Goal: Task Accomplishment & Management: Use online tool/utility

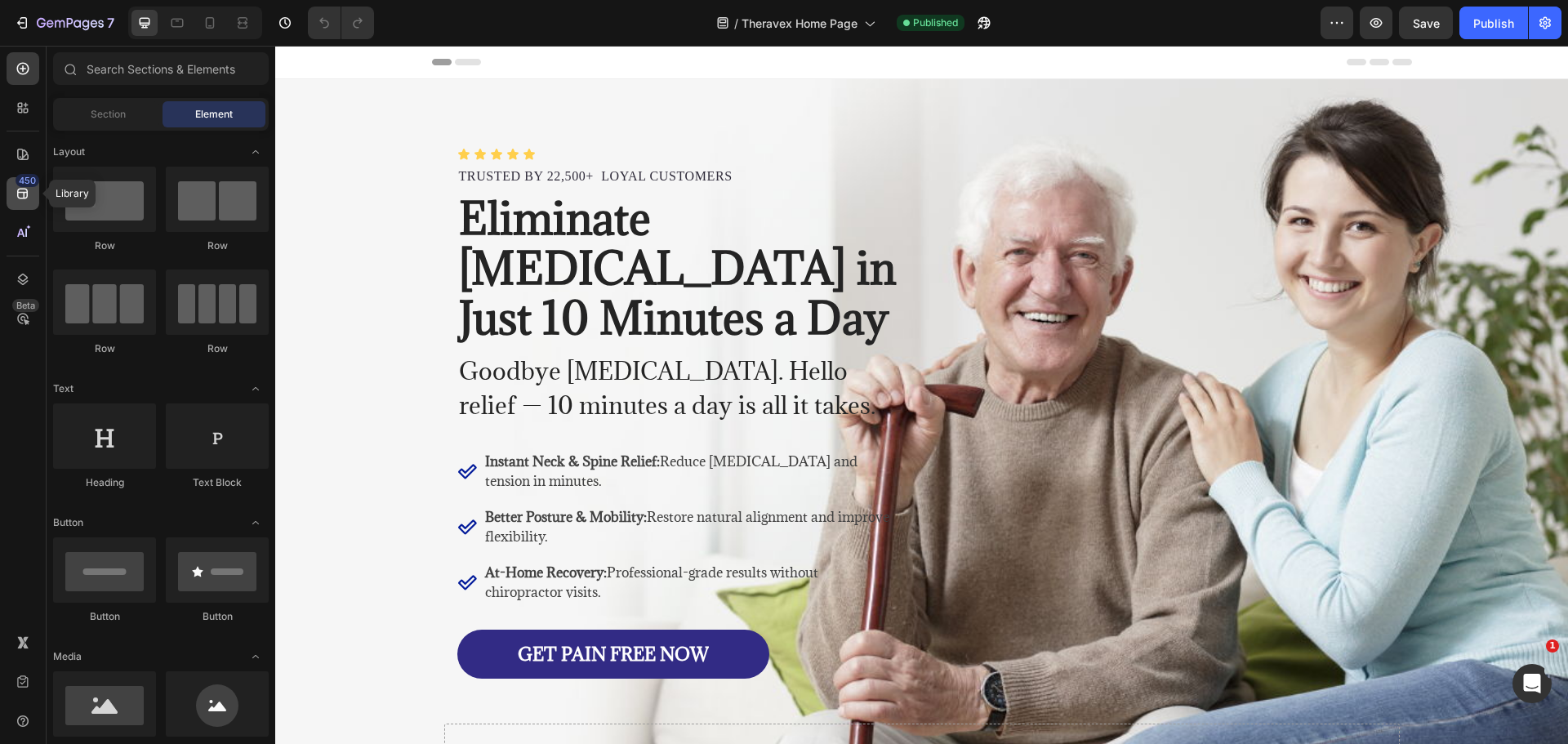
click at [20, 195] on icon at bounding box center [23, 193] width 17 height 17
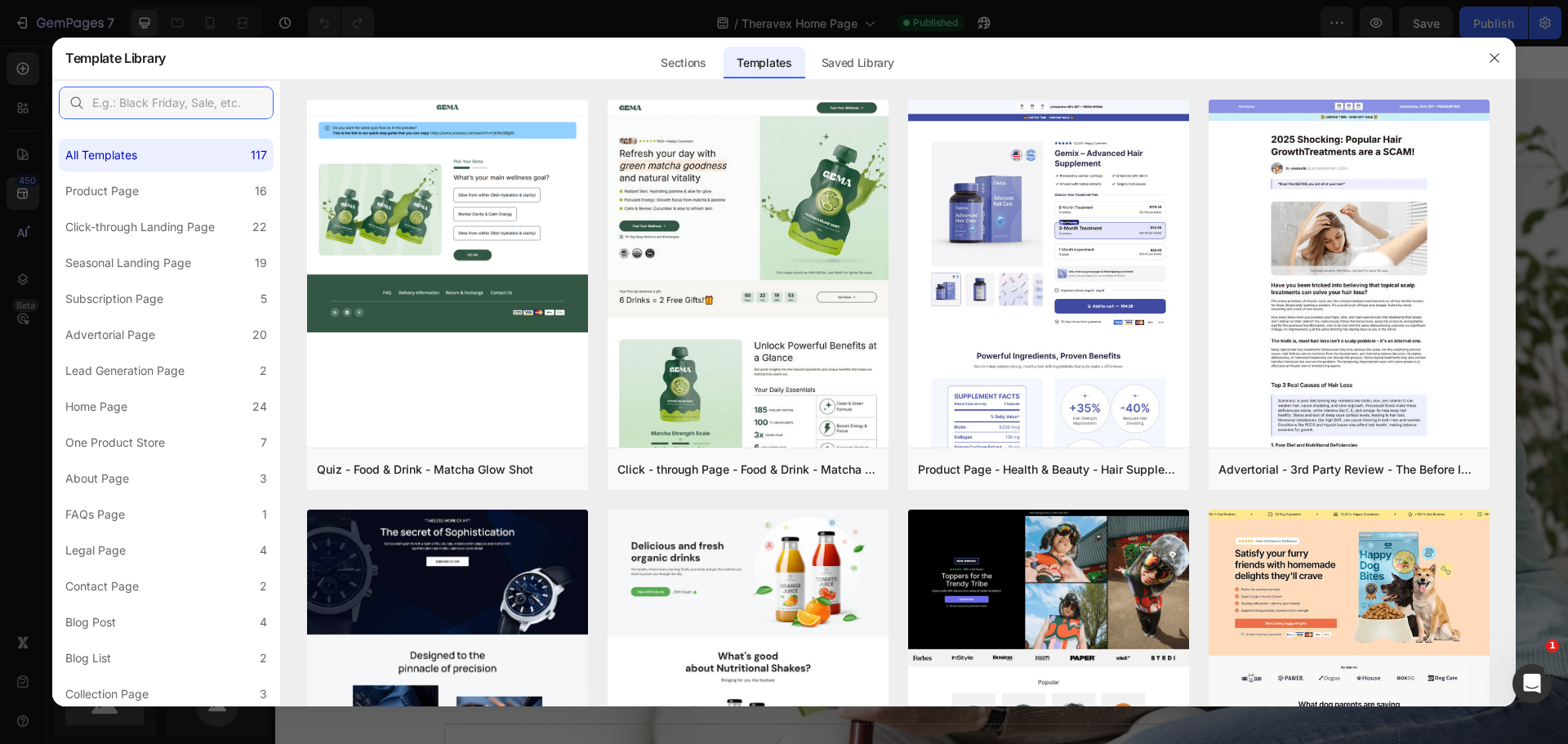
click at [165, 105] on input "text" at bounding box center [166, 103] width 215 height 32
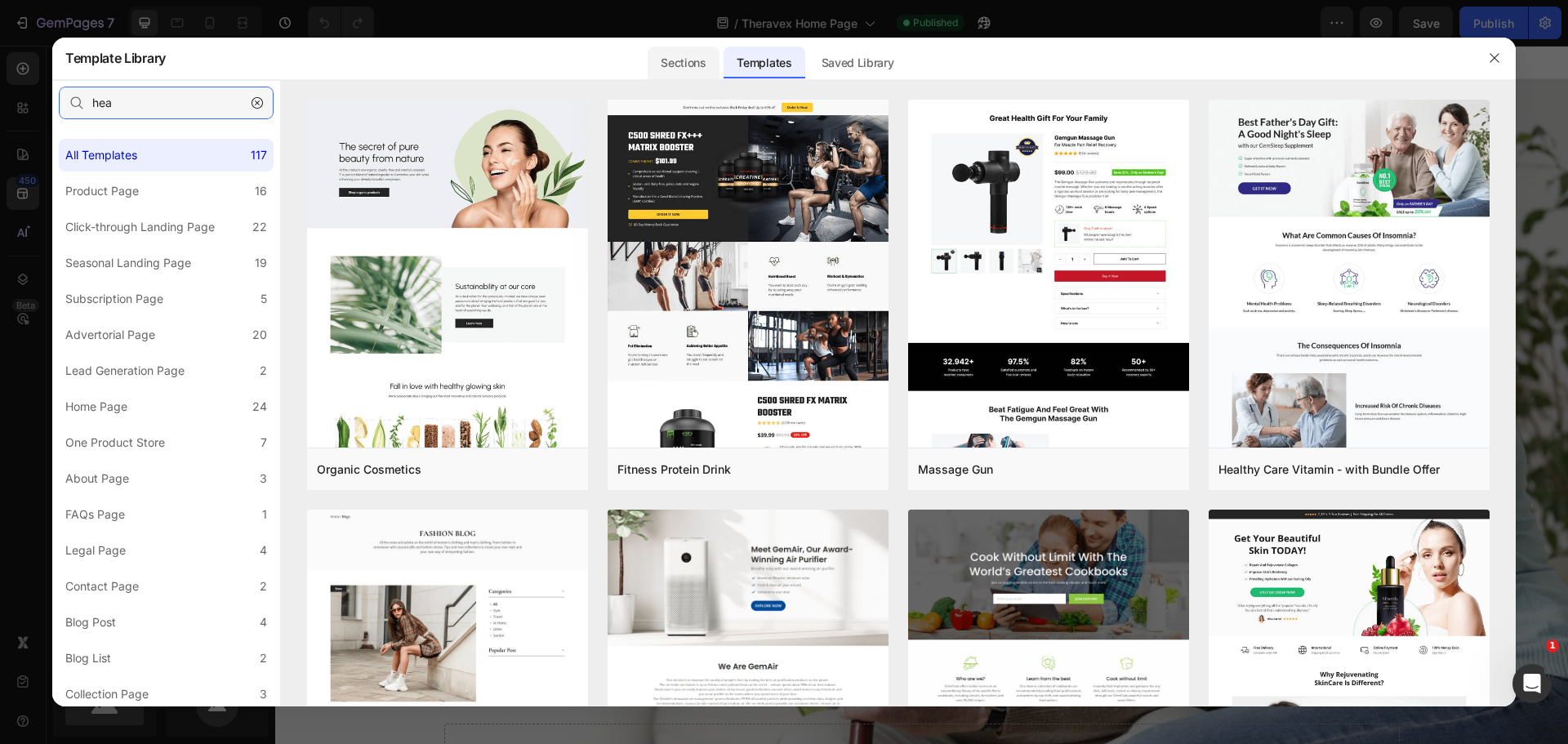
type input "hea"
click at [701, 60] on div "Sections" at bounding box center [683, 62] width 71 height 32
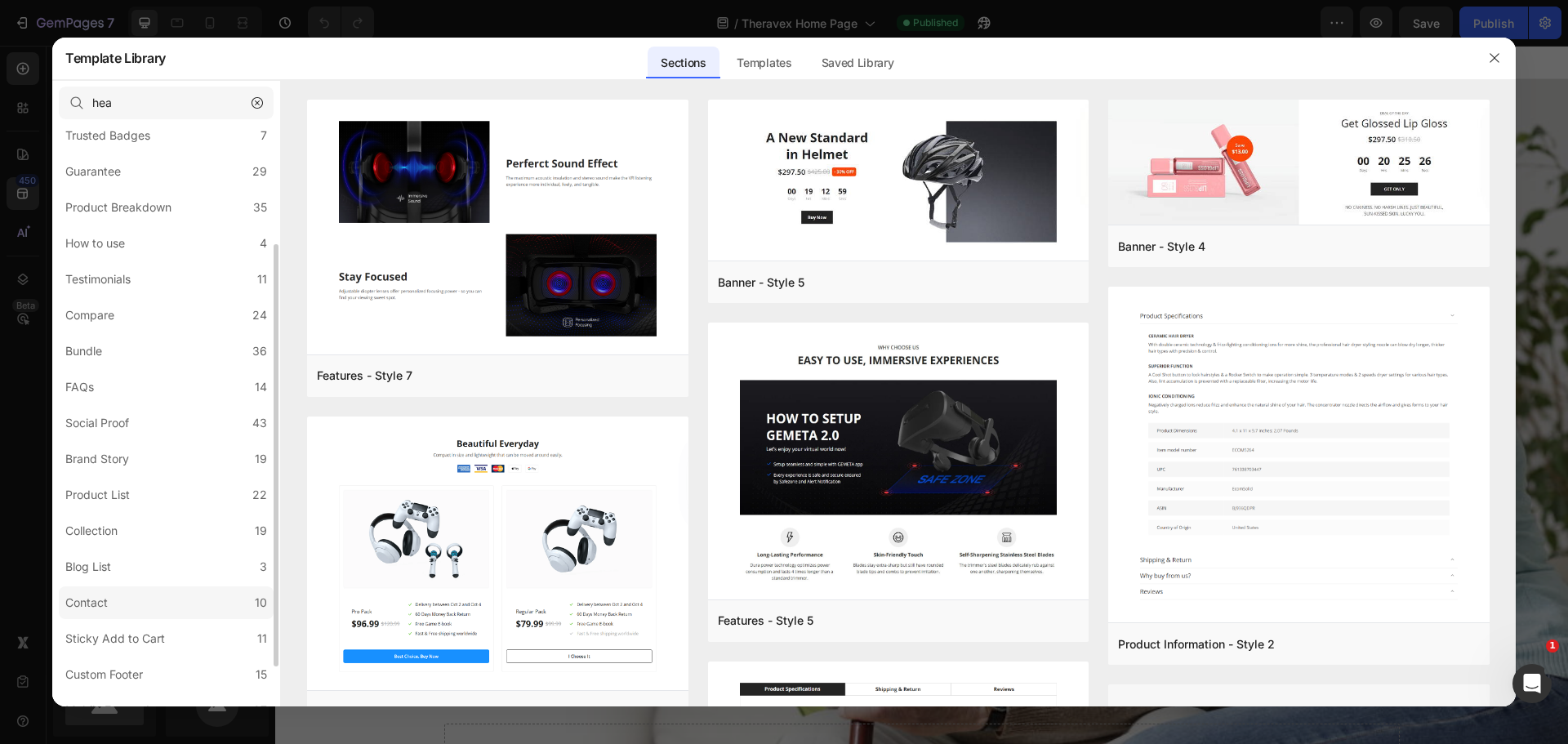
scroll to position [219, 0]
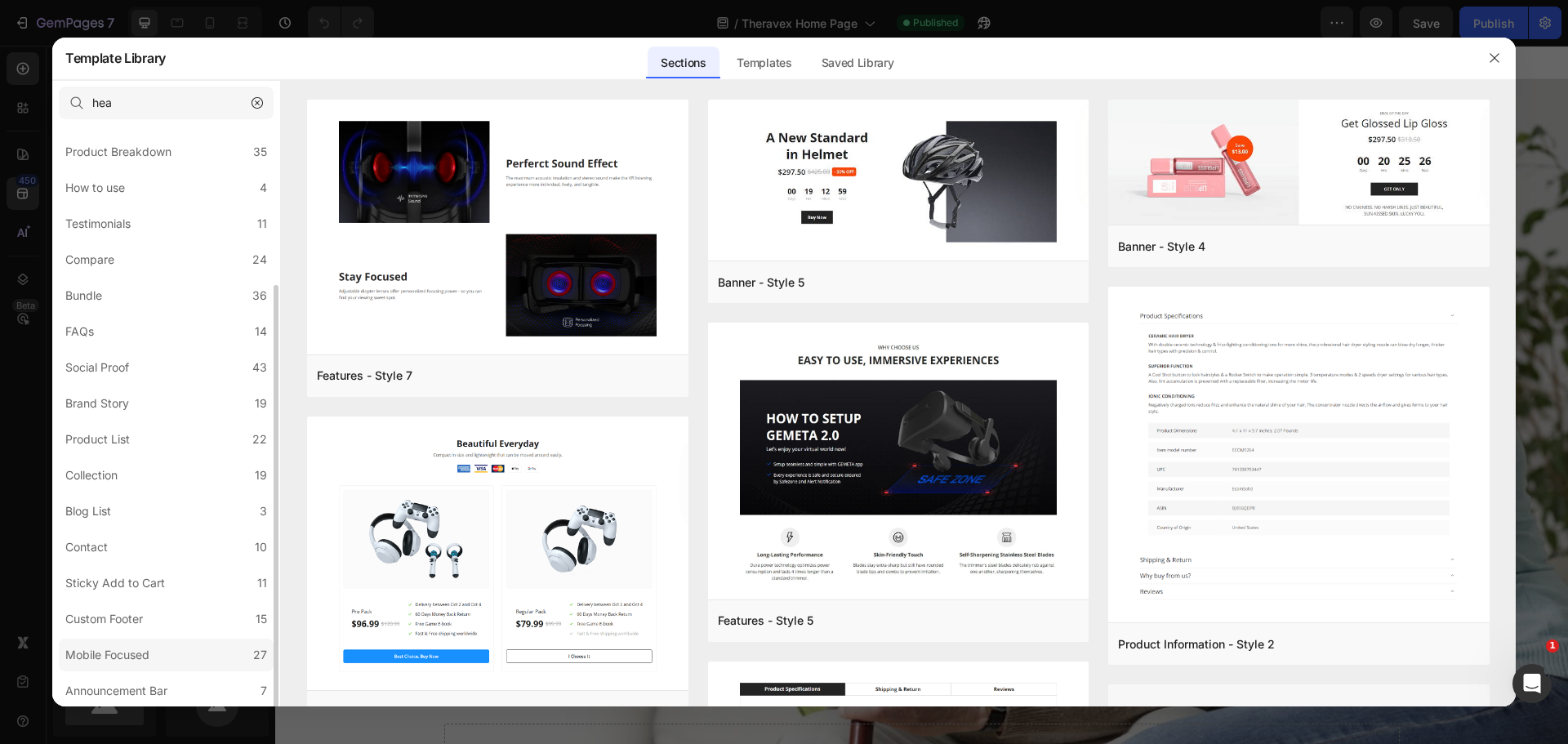
click at [196, 661] on label "Mobile Focused 27" at bounding box center [166, 654] width 215 height 32
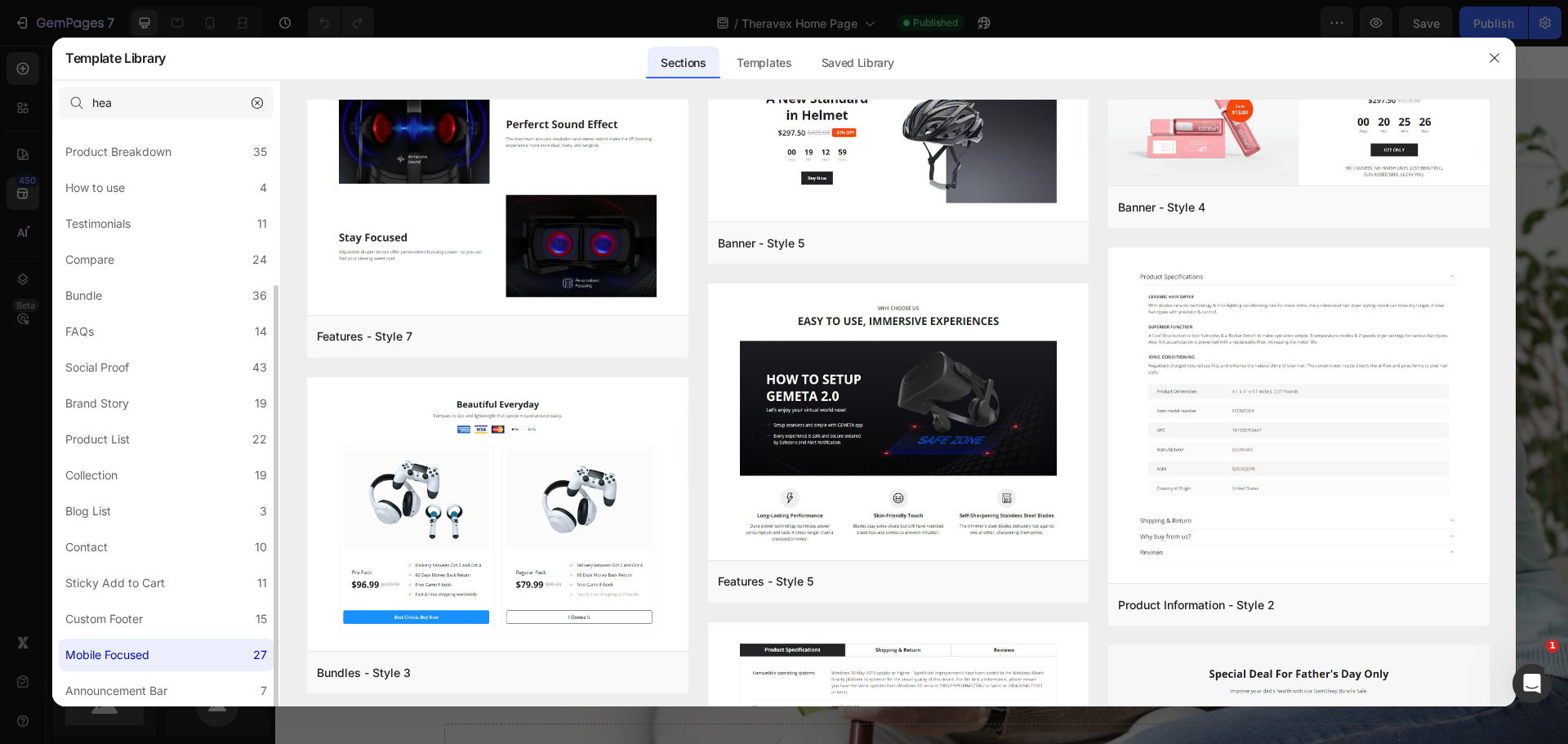
scroll to position [137, 0]
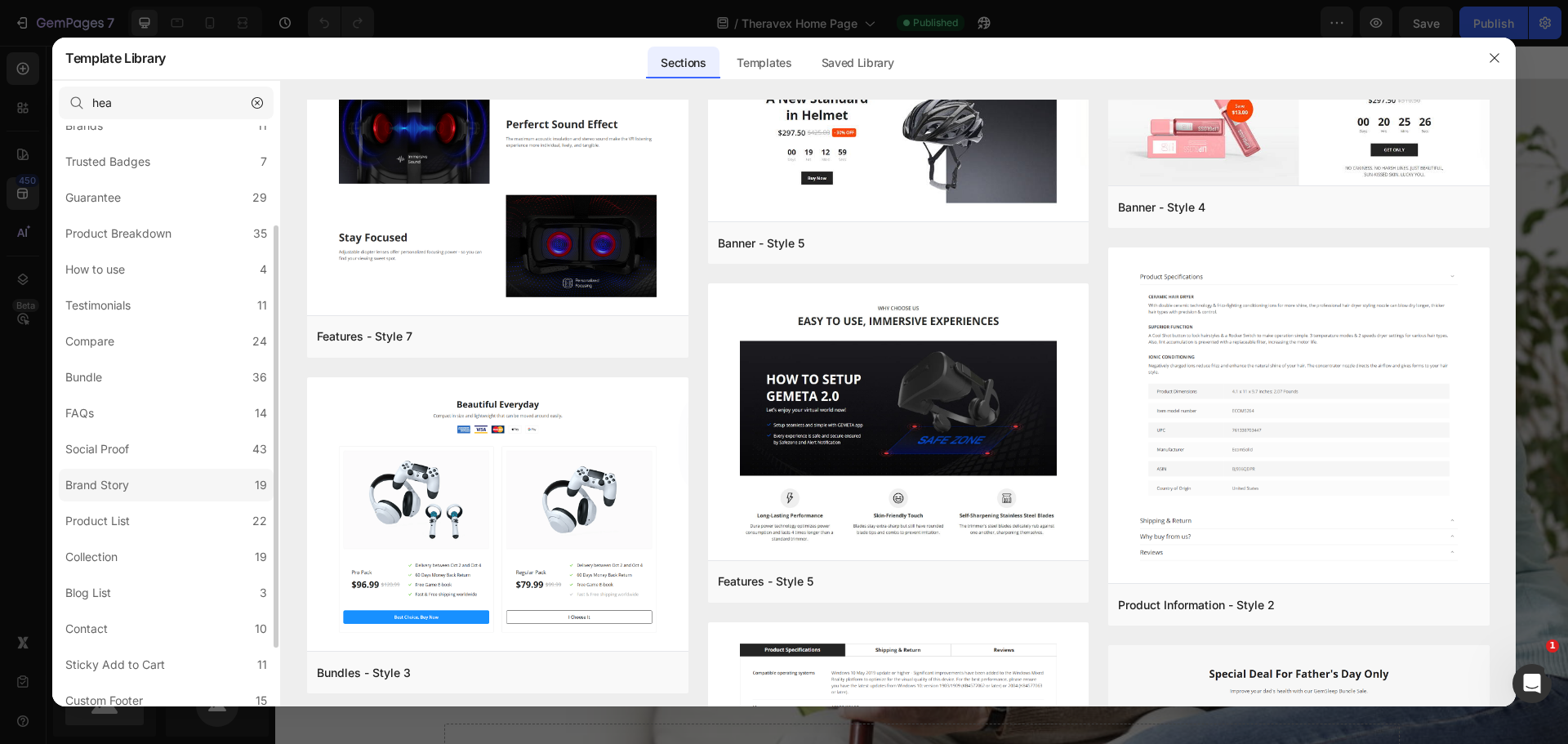
click at [178, 500] on label "Brand Story 19" at bounding box center [166, 484] width 215 height 32
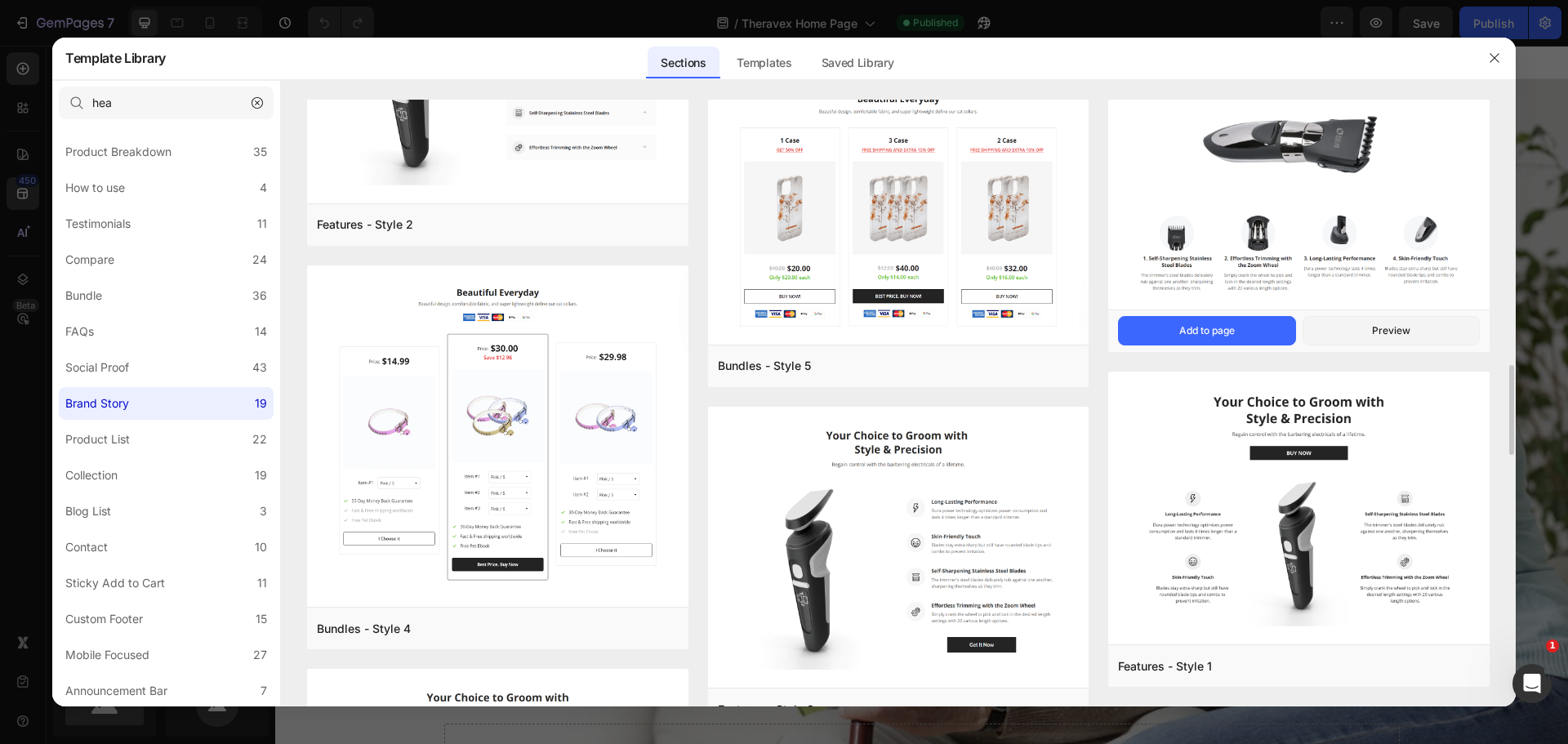
scroll to position [1963, 0]
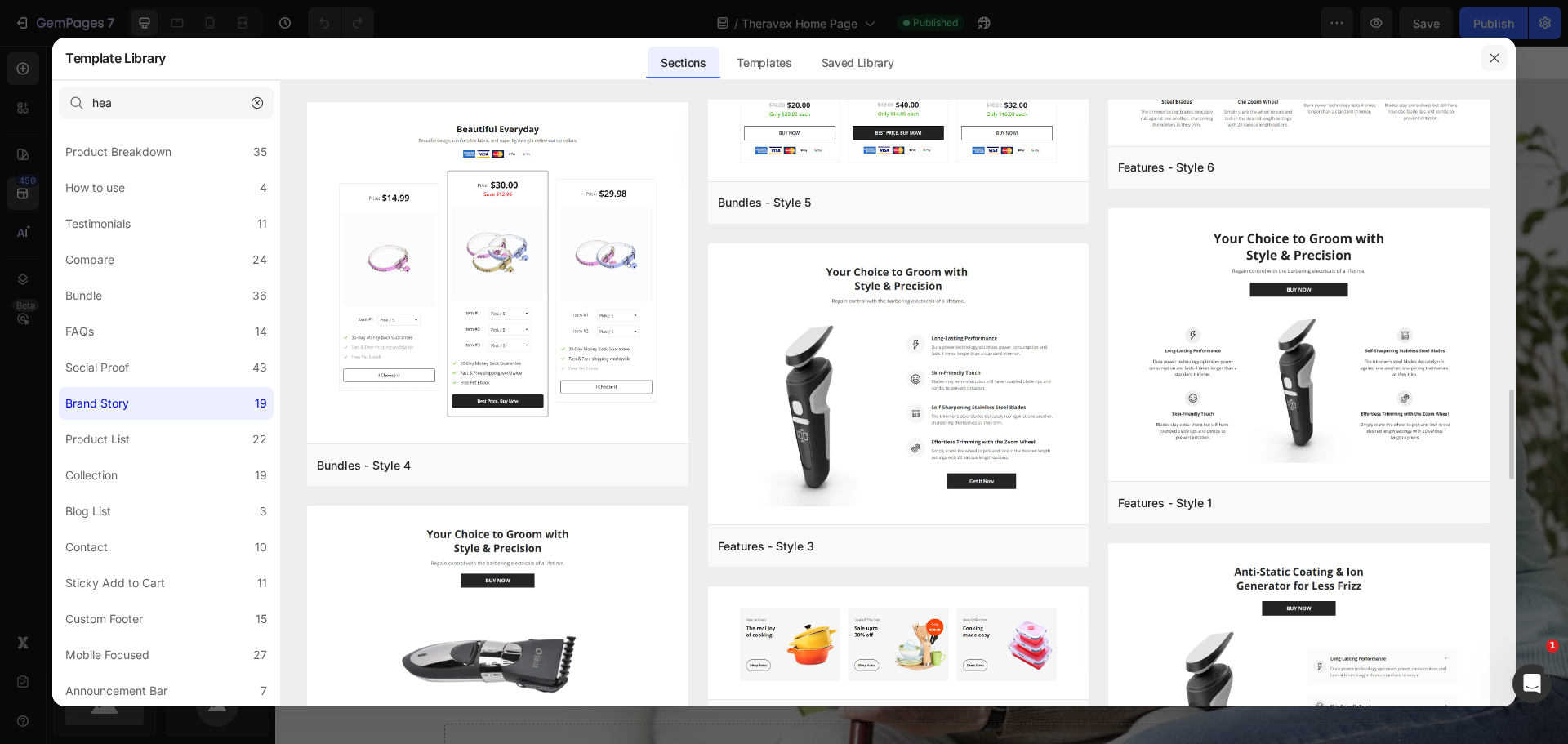
click at [1488, 58] on icon "button" at bounding box center [1494, 58] width 13 height 13
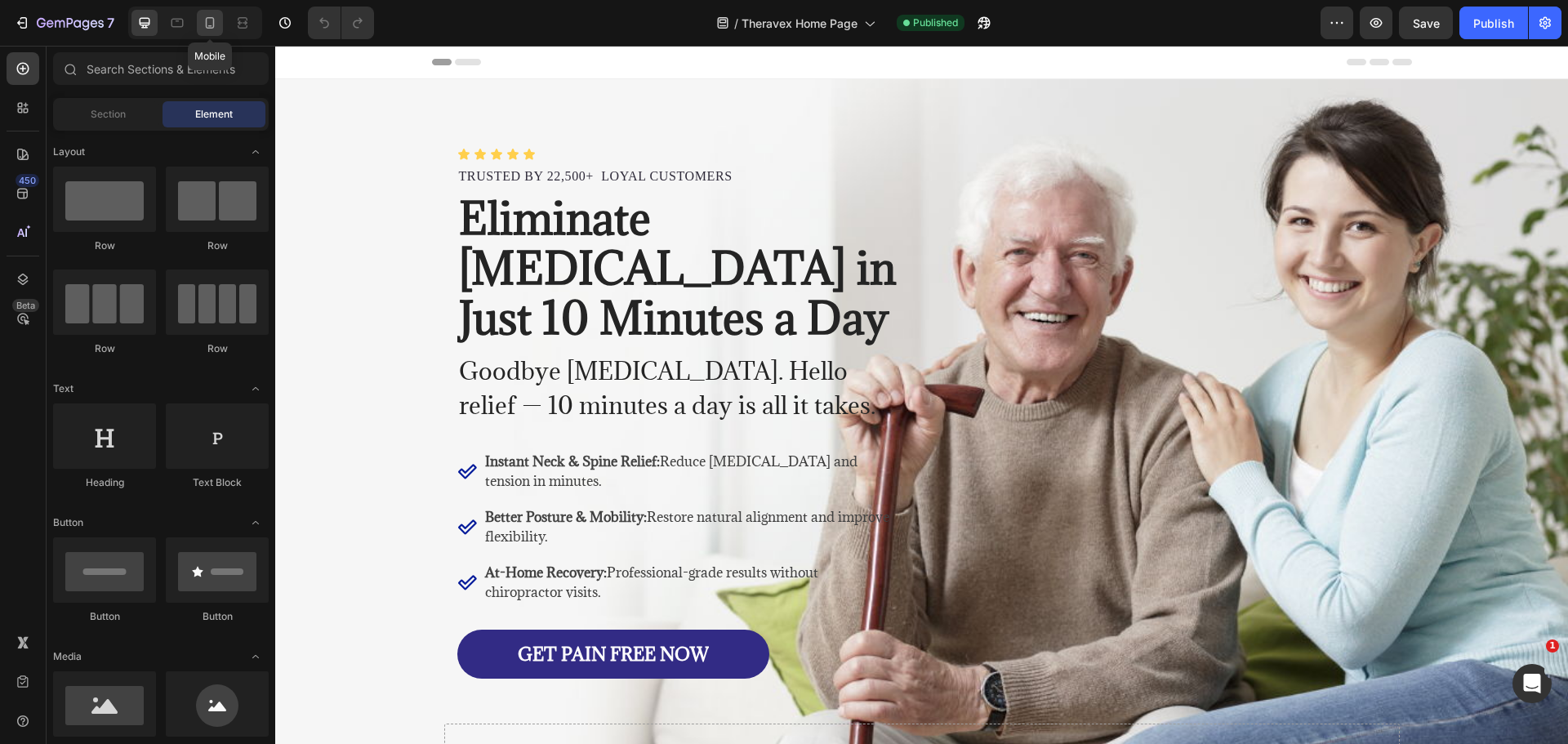
click at [214, 28] on icon at bounding box center [210, 23] width 17 height 17
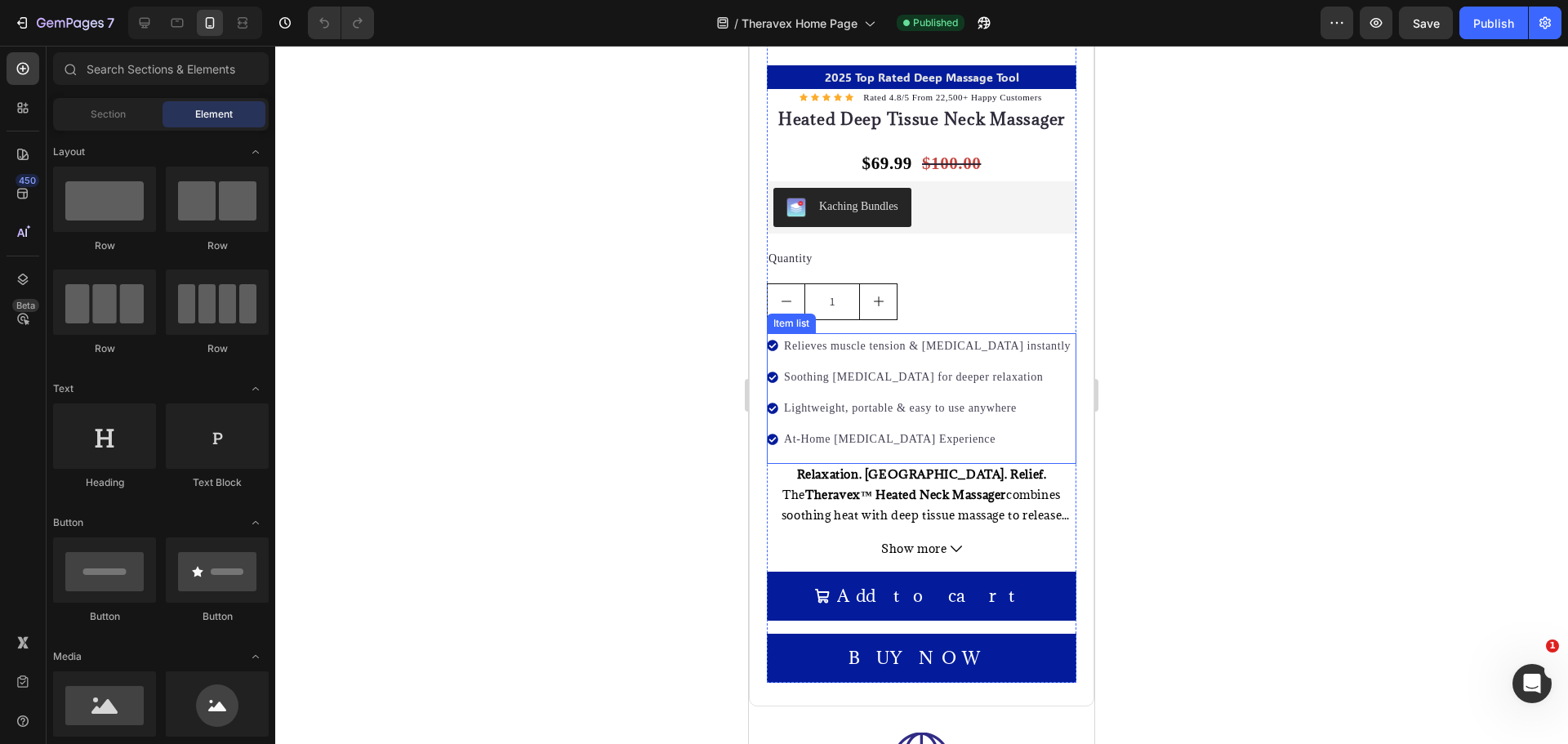
scroll to position [8407, 0]
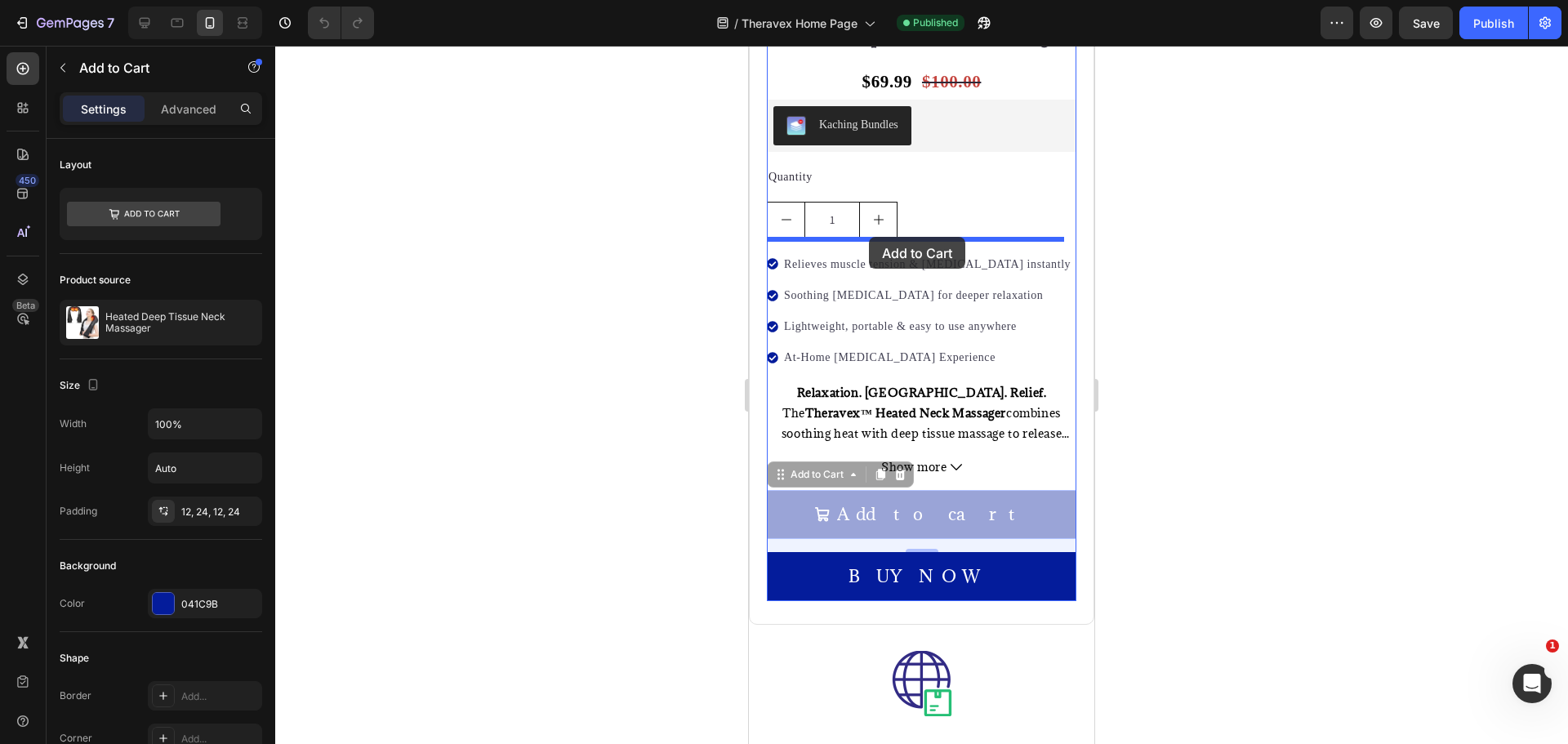
drag, startPoint x: 882, startPoint y: 496, endPoint x: 869, endPoint y: 236, distance: 260.3
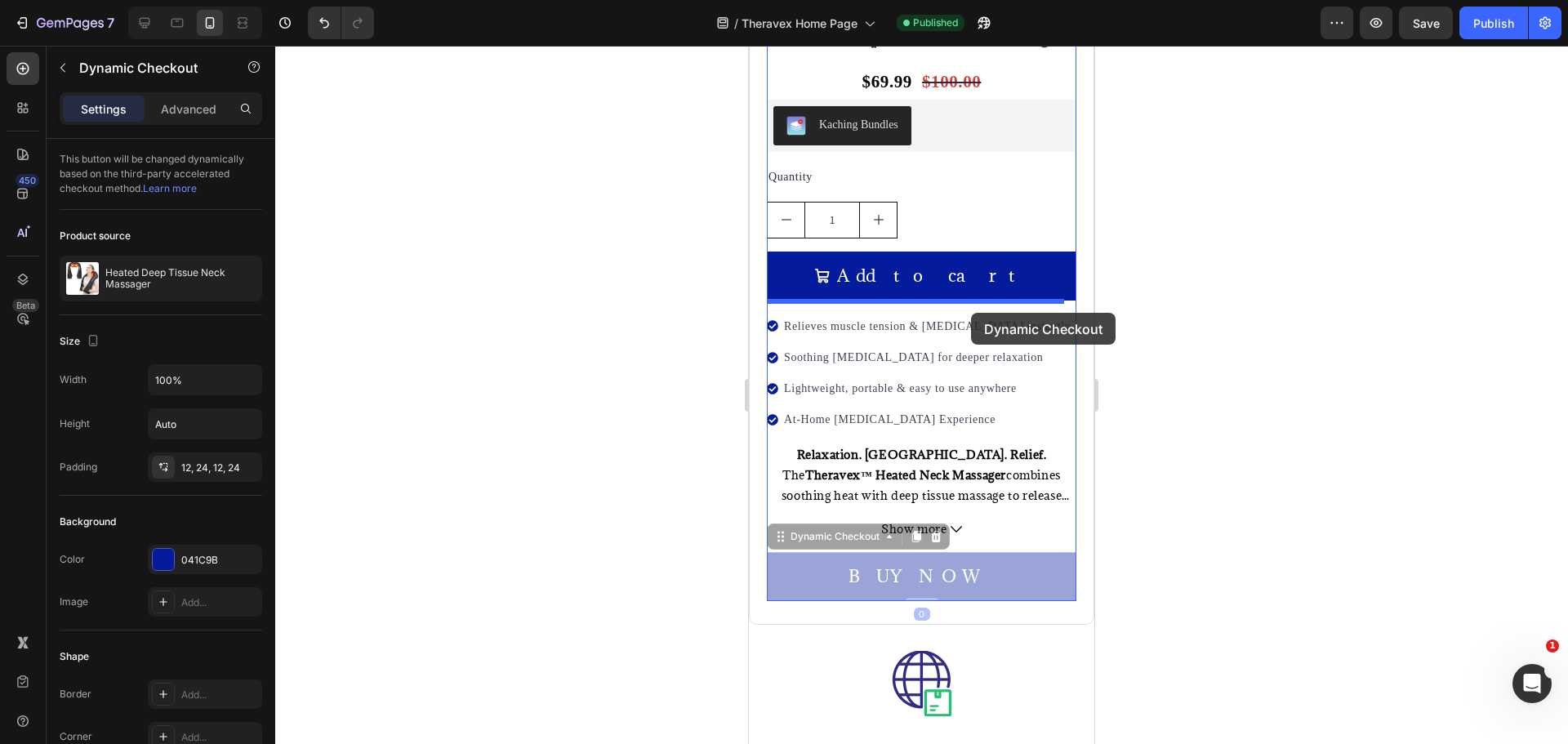
drag, startPoint x: 1006, startPoint y: 552, endPoint x: 971, endPoint y: 312, distance: 242.5
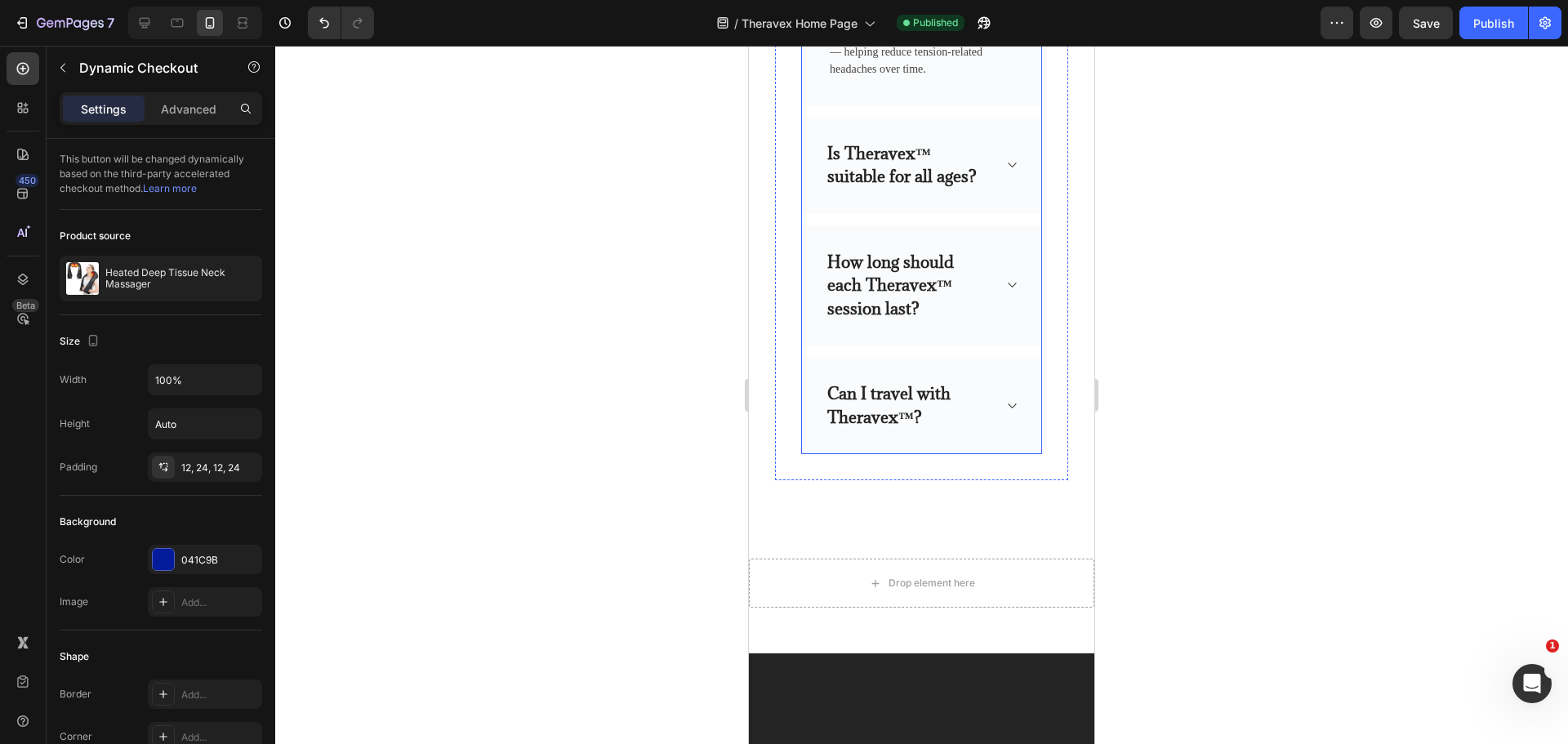
scroll to position [10040, 0]
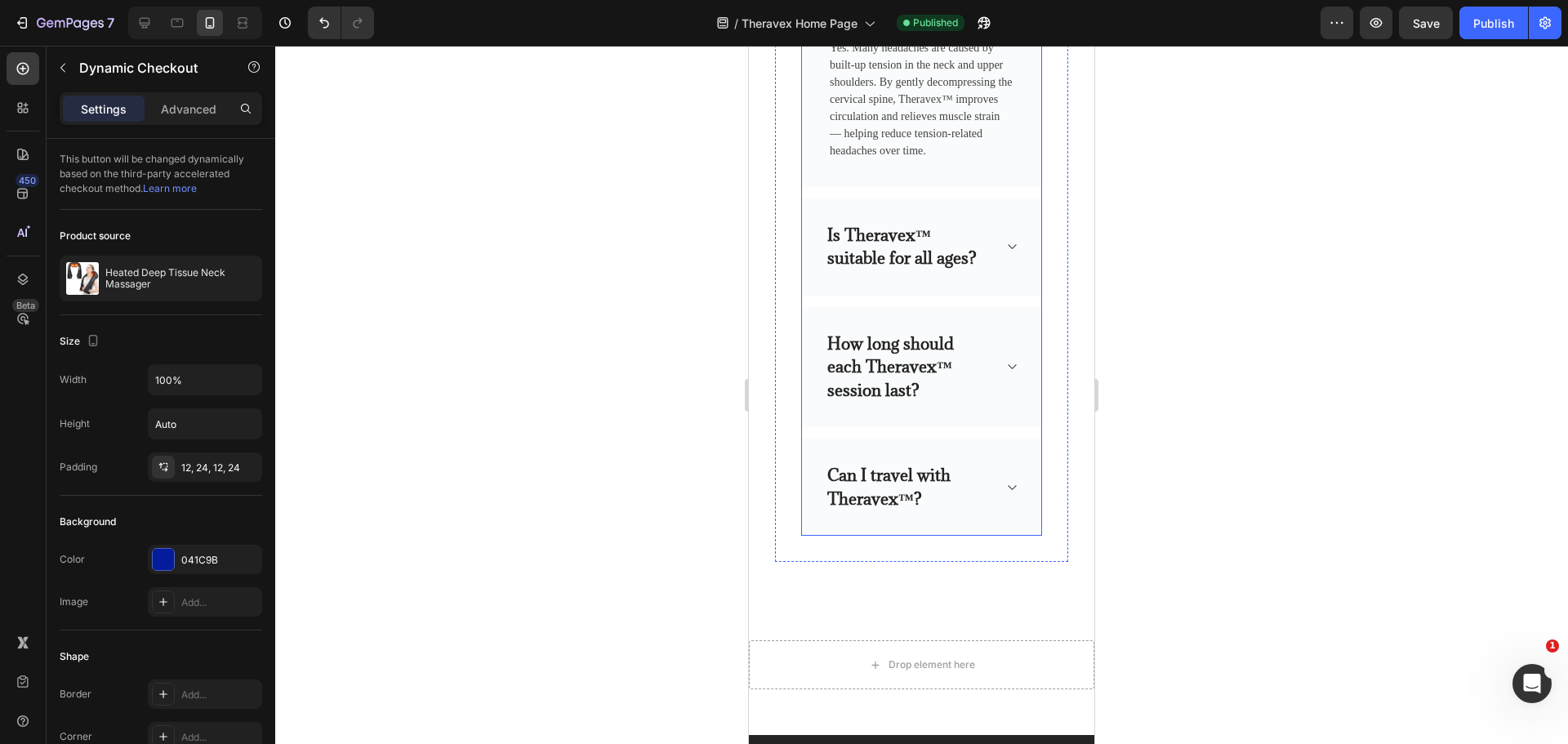
click at [991, 236] on div "Is Theravex™ suitable for all ages?" at bounding box center [921, 247] width 239 height 98
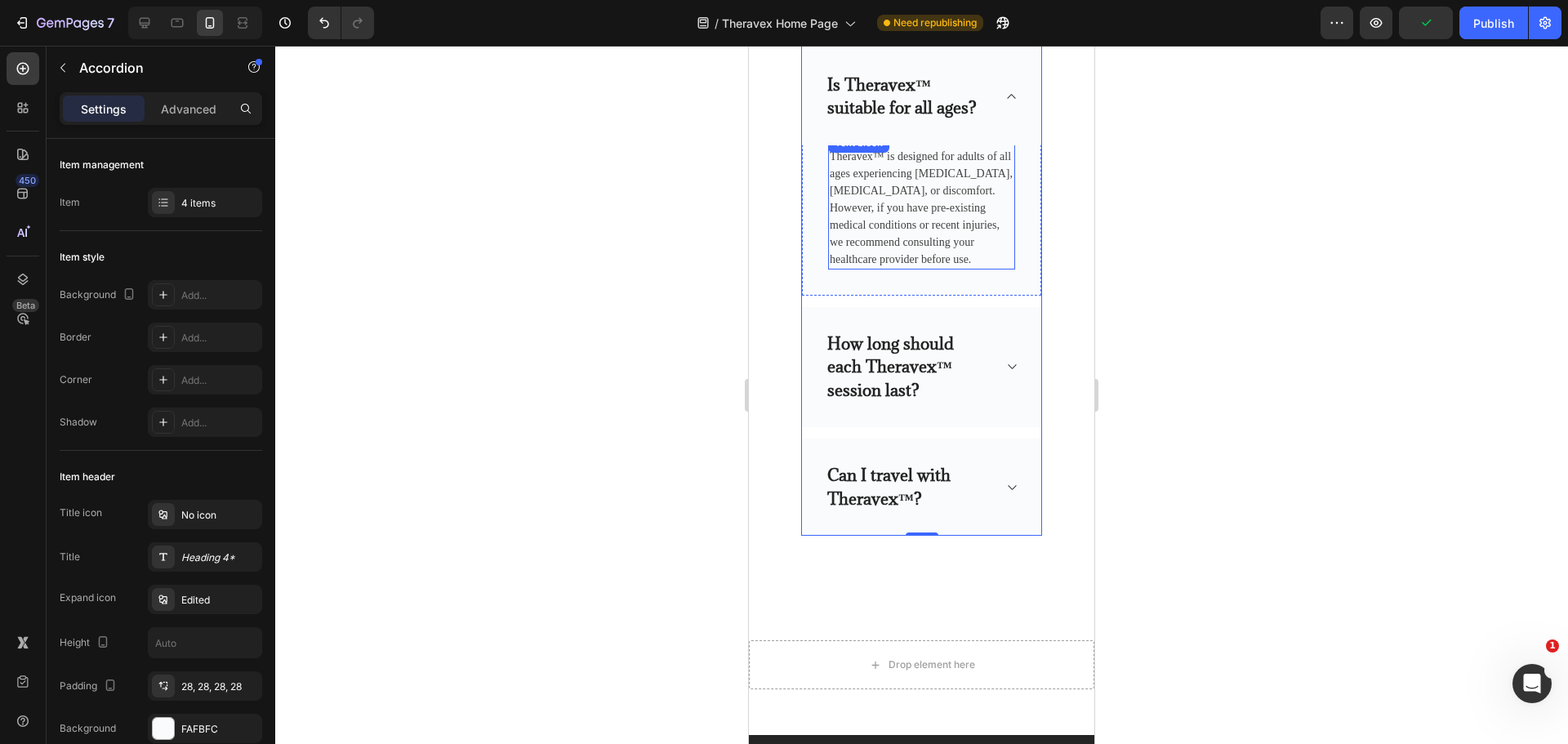
click at [970, 132] on div "Theravex™ is designed for adults of all ages experiencing [MEDICAL_DATA], [MEDI…" at bounding box center [921, 201] width 187 height 137
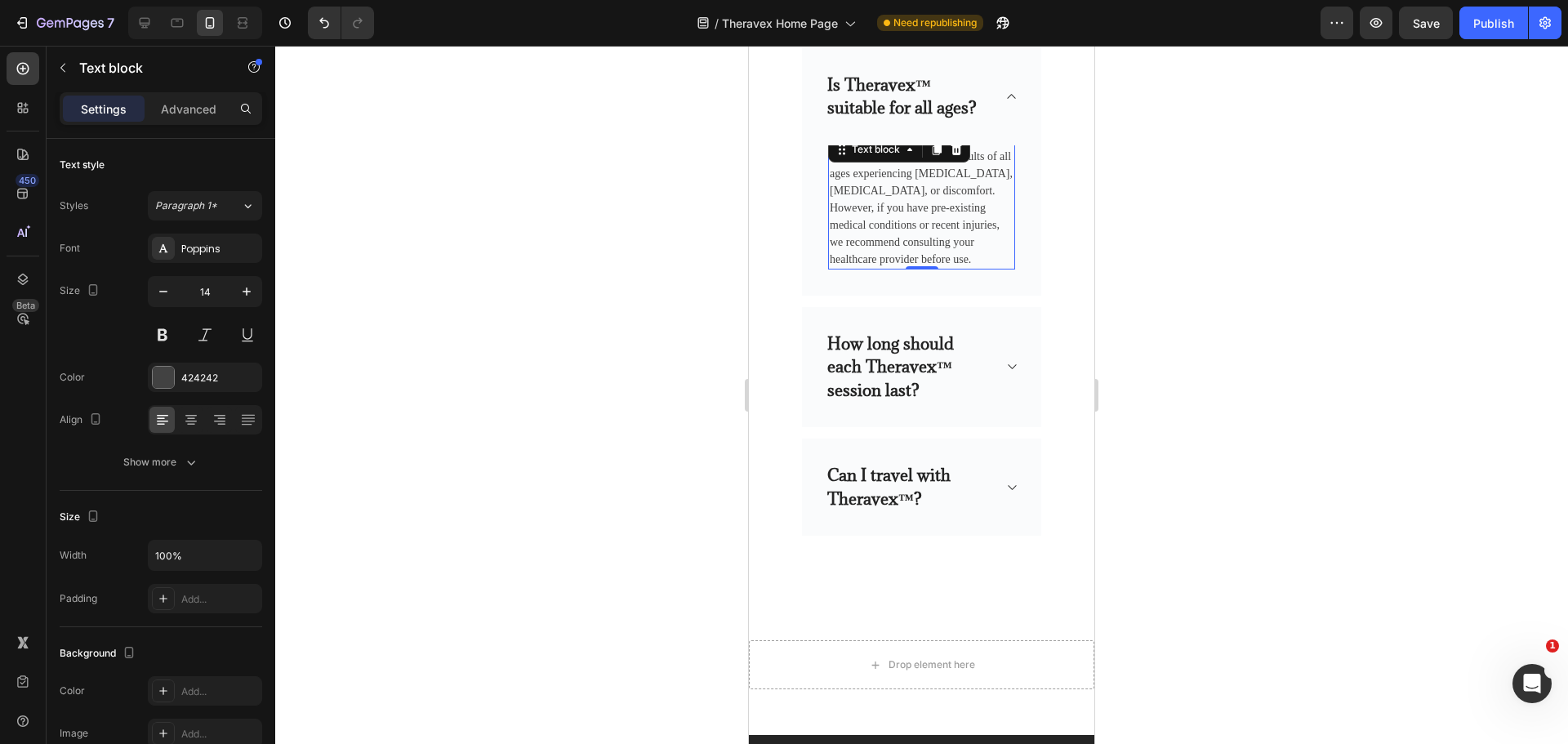
click at [965, 149] on p "Theravex™ is designed for adults of all ages experiencing [MEDICAL_DATA], [MEDI…" at bounding box center [921, 207] width 184 height 120
click at [964, 156] on p "Theravex™ is designed for adults of all ages experiencing [MEDICAL_DATA], [MEDI…" at bounding box center [921, 207] width 184 height 120
click at [978, 148] on p "Theravex™ is designed for adults of all ages experiencing [MEDICAL_DATA], [MEDI…" at bounding box center [921, 207] width 184 height 120
click at [992, 148] on p "Theravex™ is designed for adults of all ages experiencing [MEDICAL_DATA], [MEDI…" at bounding box center [921, 207] width 184 height 120
click at [997, 148] on p "Theravex™ is designed for adults of all ages experiencing [MEDICAL_DATA], [MEDI…" at bounding box center [921, 207] width 184 height 120
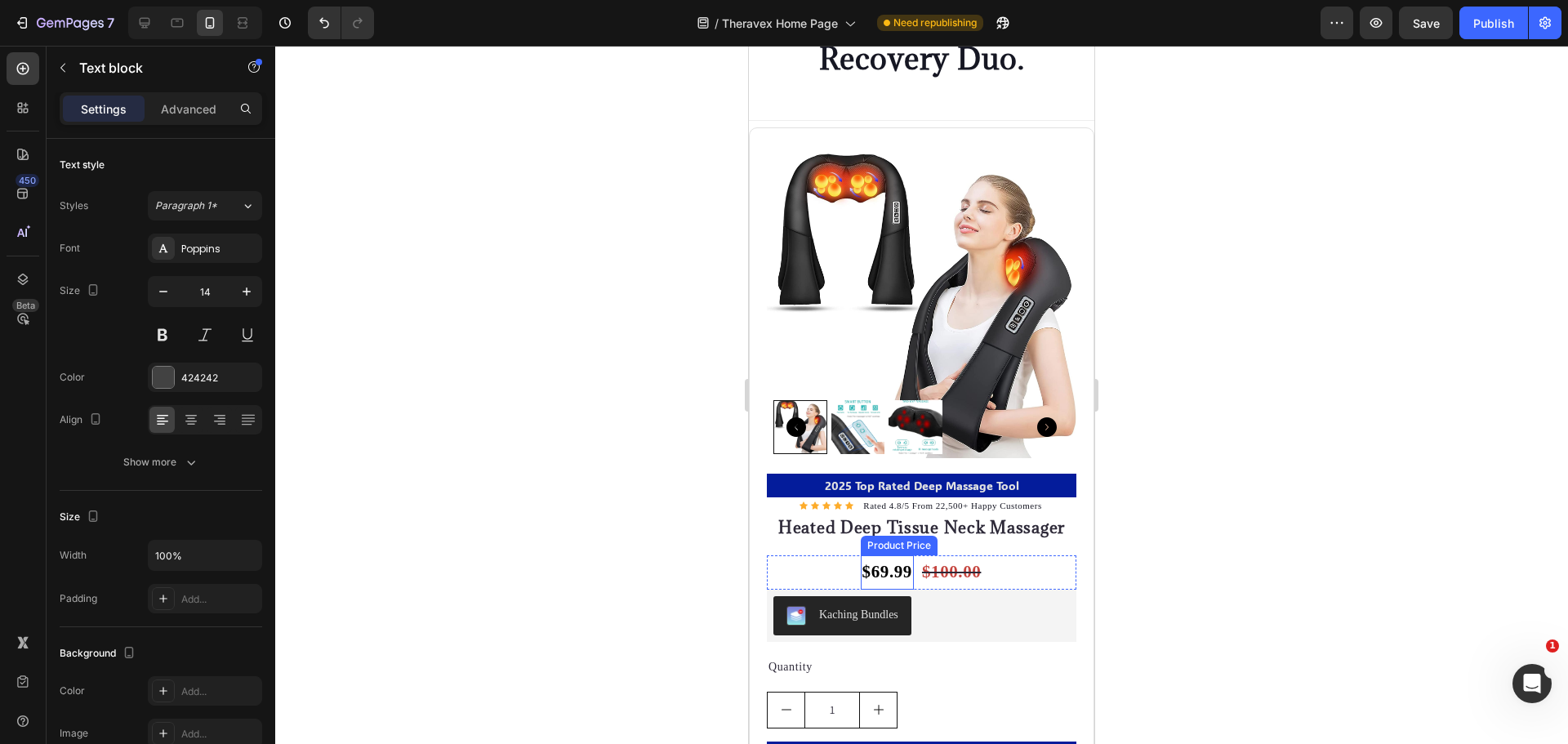
scroll to position [8081, 0]
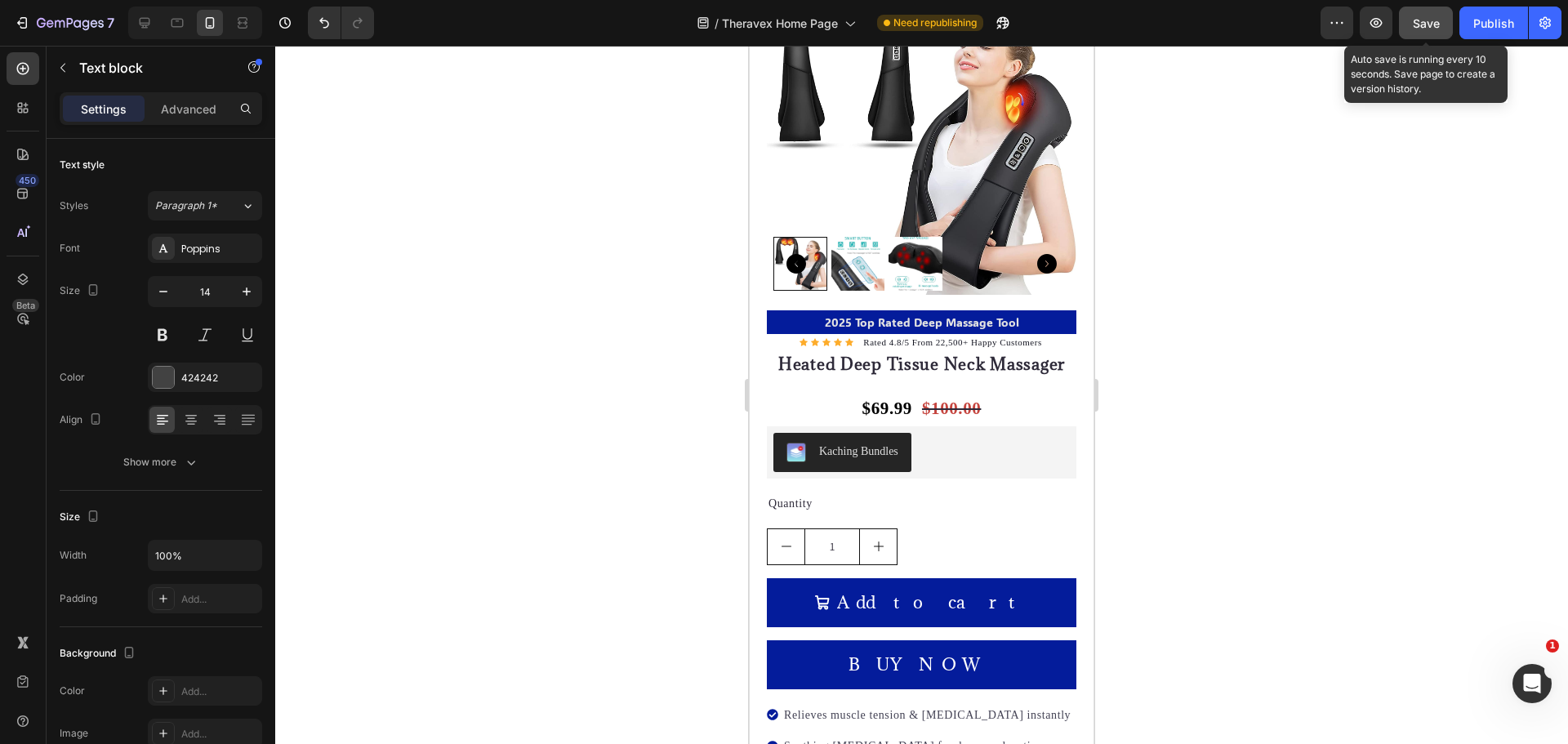
click at [1440, 26] on span "Save" at bounding box center [1426, 23] width 27 height 14
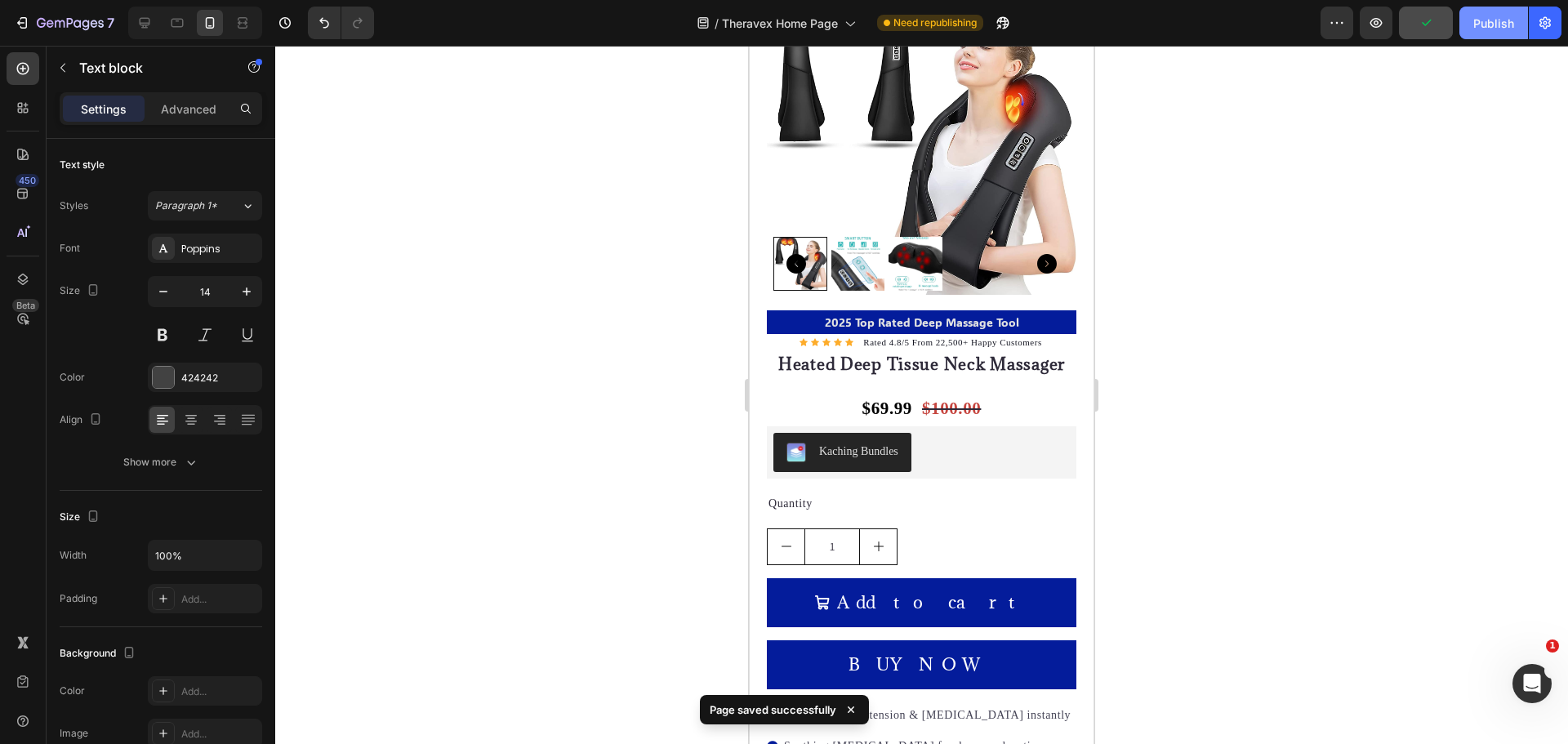
click at [1496, 23] on div "Publish" at bounding box center [1493, 23] width 41 height 17
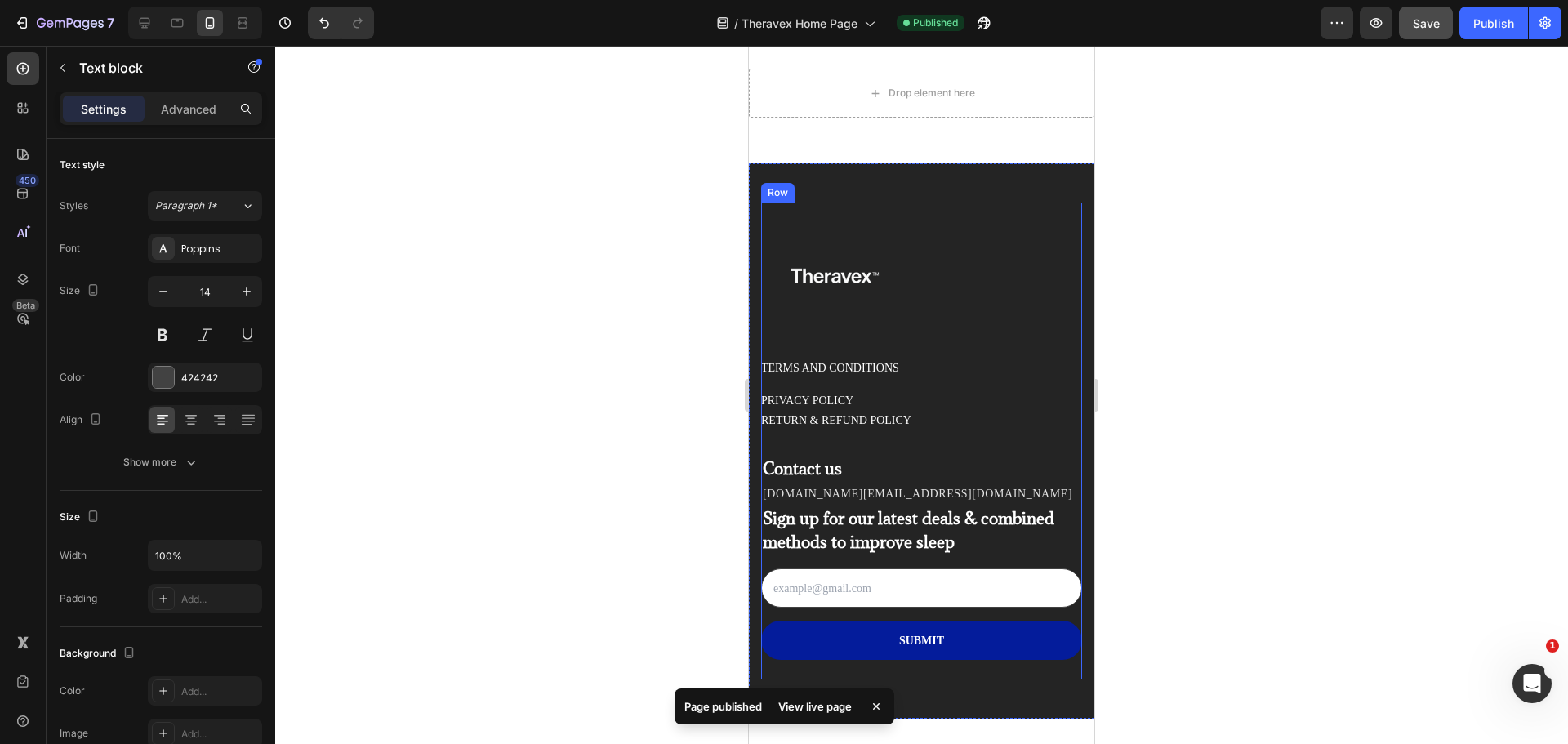
scroll to position [10693, 0]
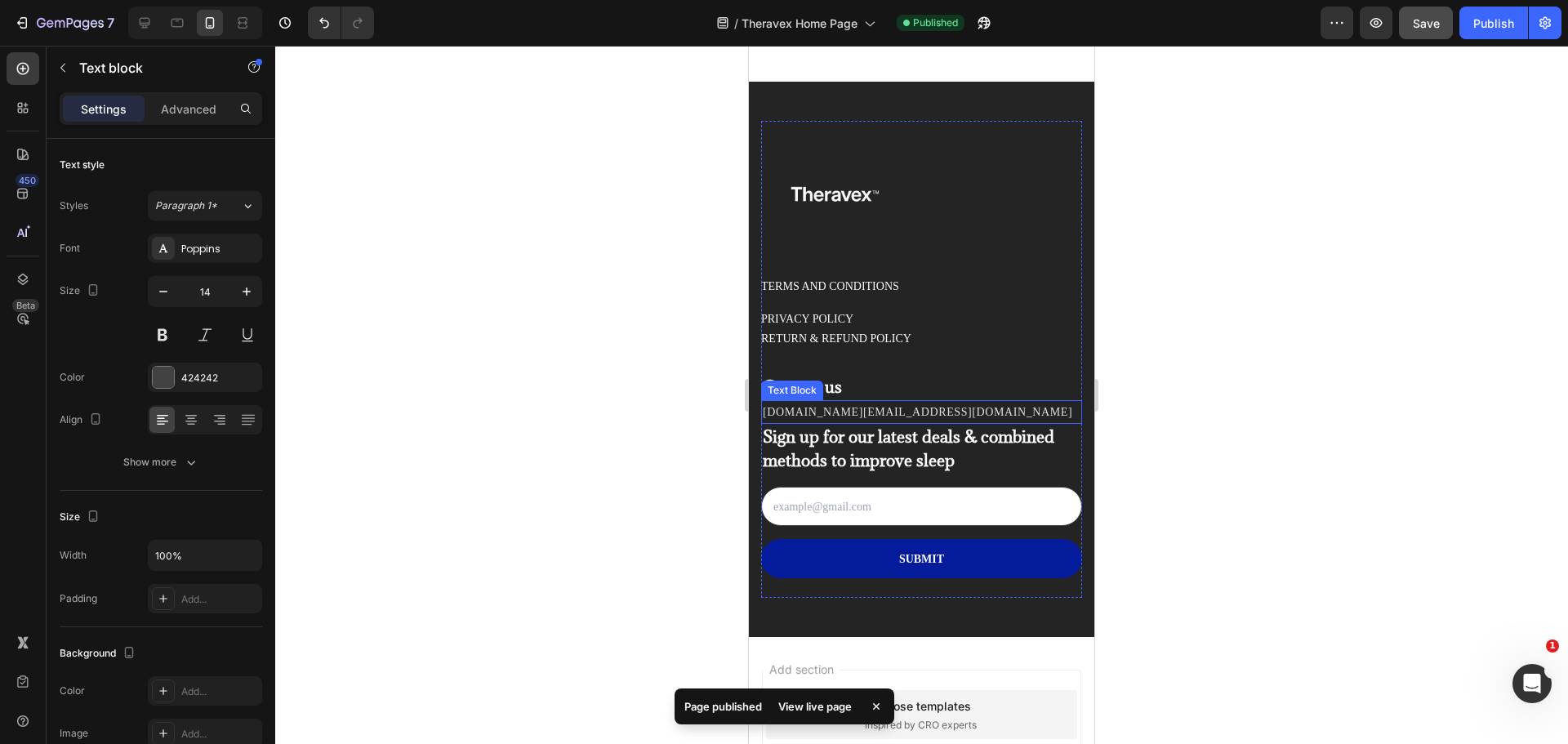
click at [867, 402] on p "[DOMAIN_NAME][EMAIL_ADDRESS][DOMAIN_NAME]" at bounding box center [921, 412] width 318 height 21
click at [863, 402] on p "[DOMAIN_NAME][EMAIL_ADDRESS][DOMAIN_NAME]" at bounding box center [921, 412] width 318 height 21
click at [833, 402] on p "[DOMAIN_NAME][EMAIL_ADDRESS][DOMAIN_NAME]" at bounding box center [921, 412] width 318 height 21
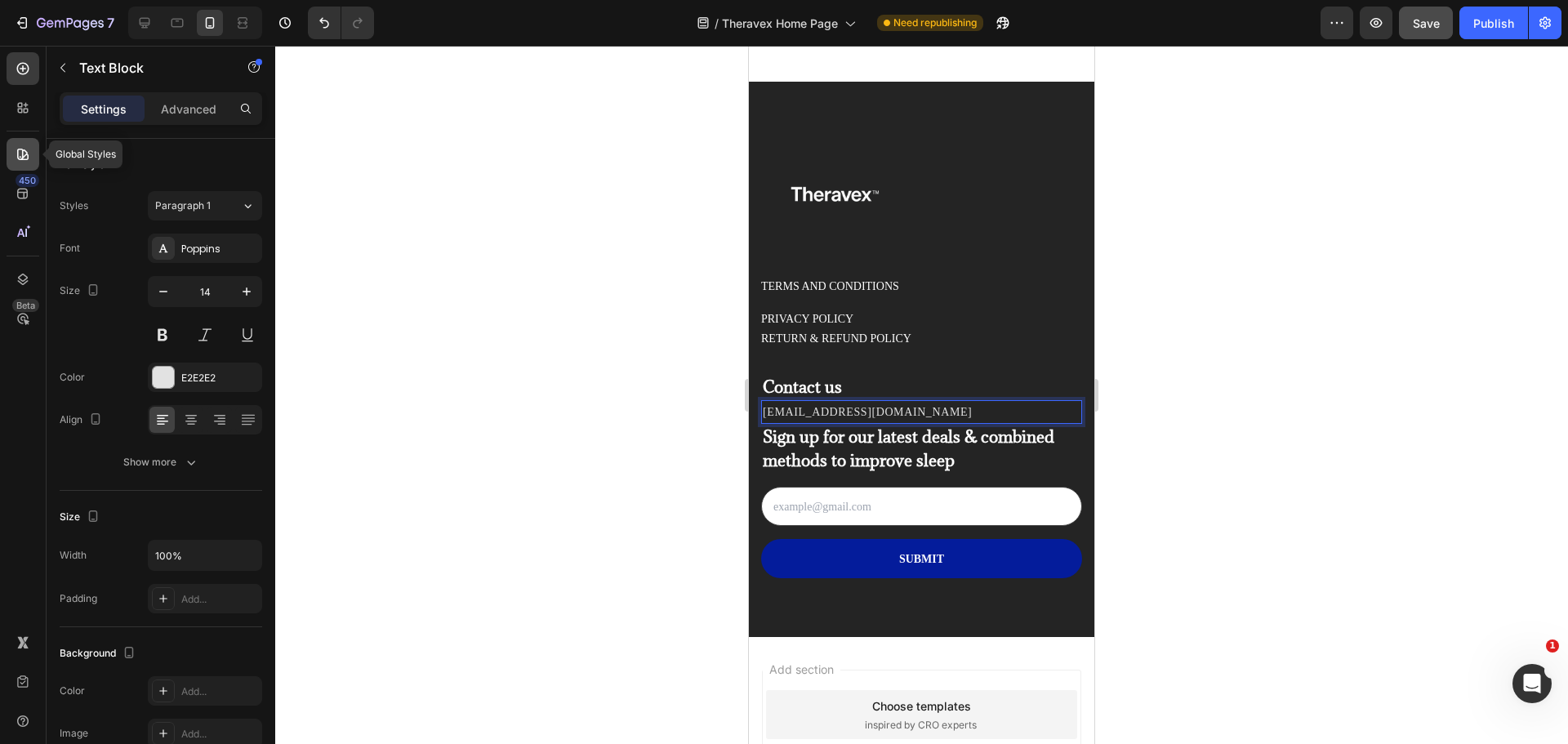
click at [24, 154] on icon at bounding box center [23, 155] width 17 height 17
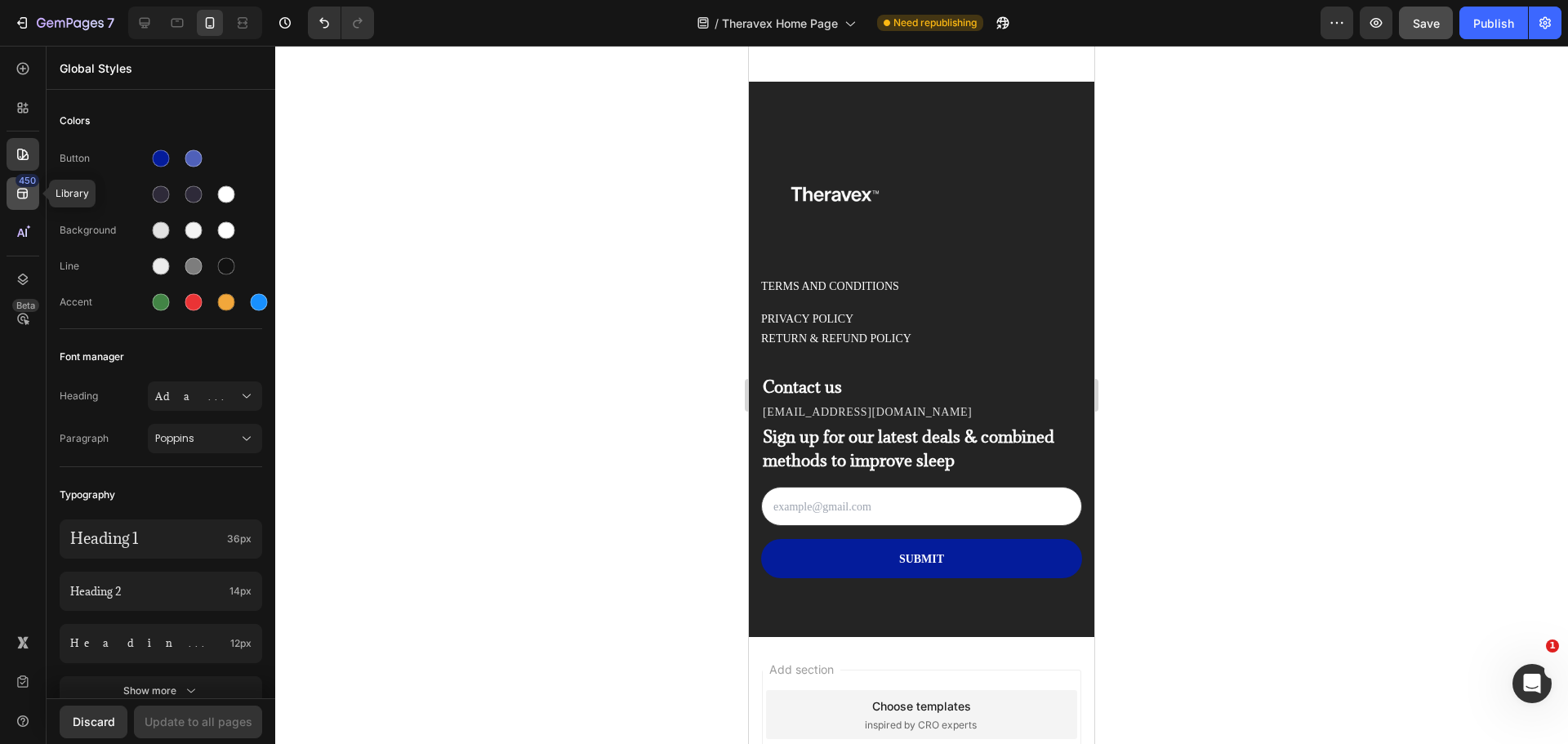
click at [29, 188] on icon at bounding box center [23, 193] width 17 height 17
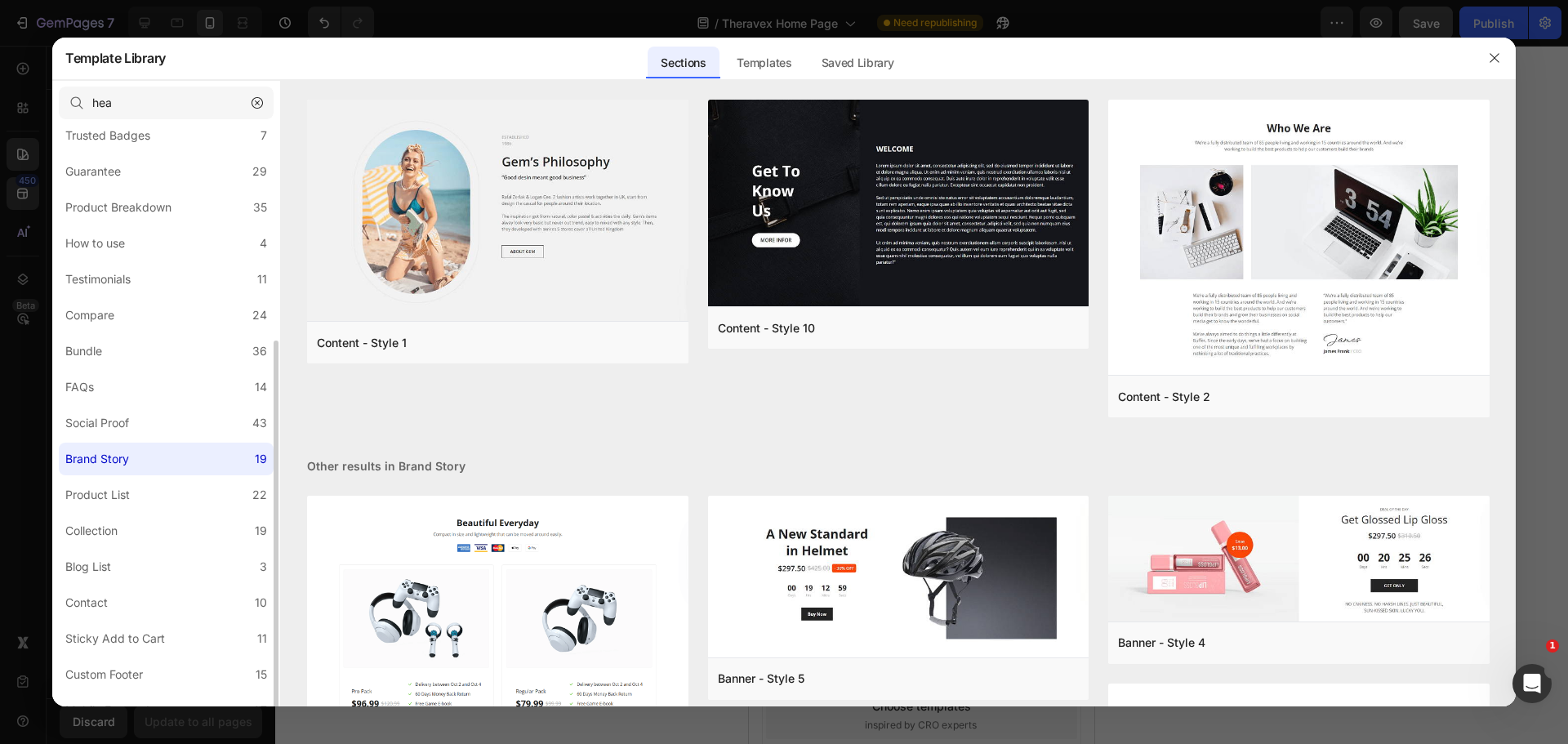
scroll to position [219, 0]
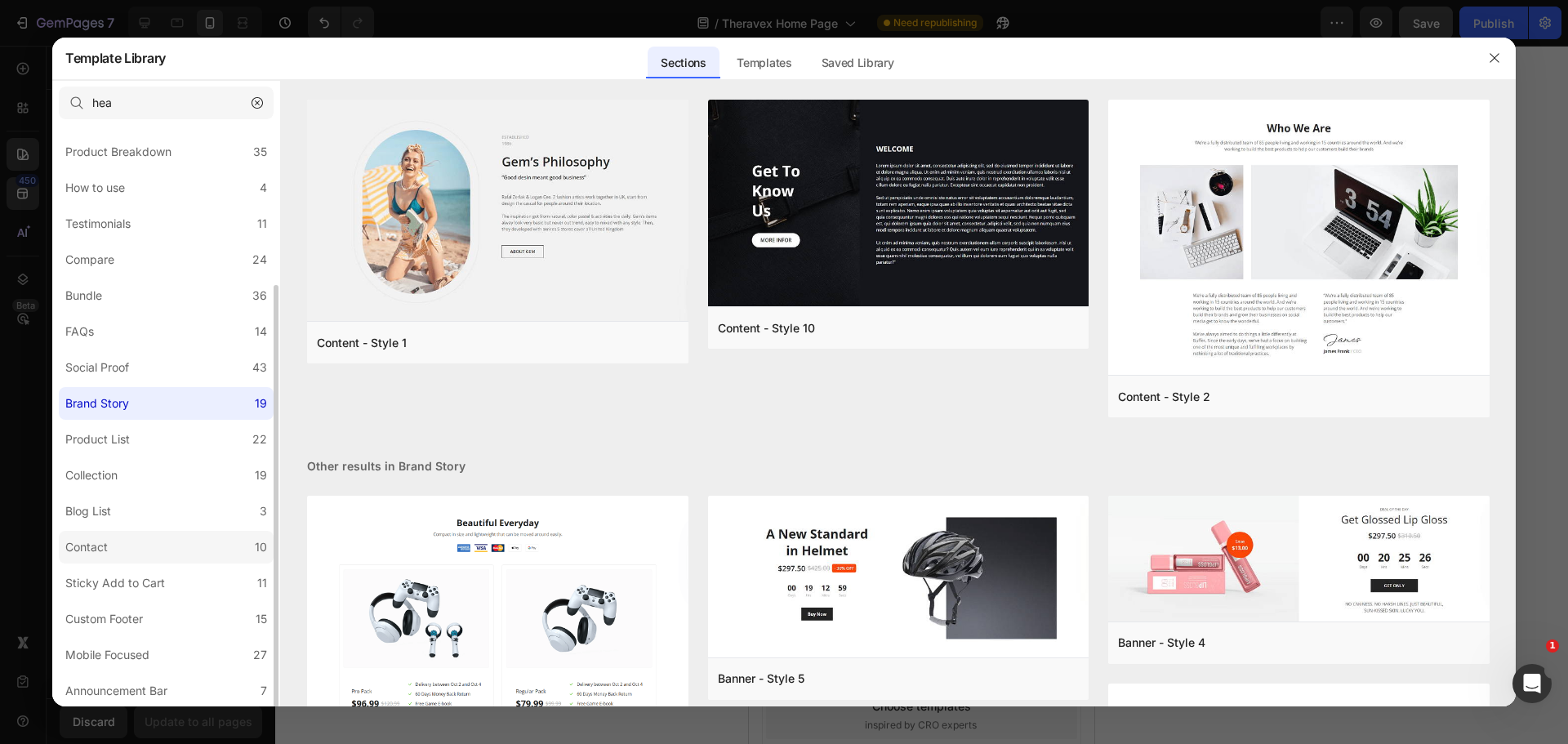
click at [140, 559] on label "Contact 10" at bounding box center [166, 546] width 215 height 32
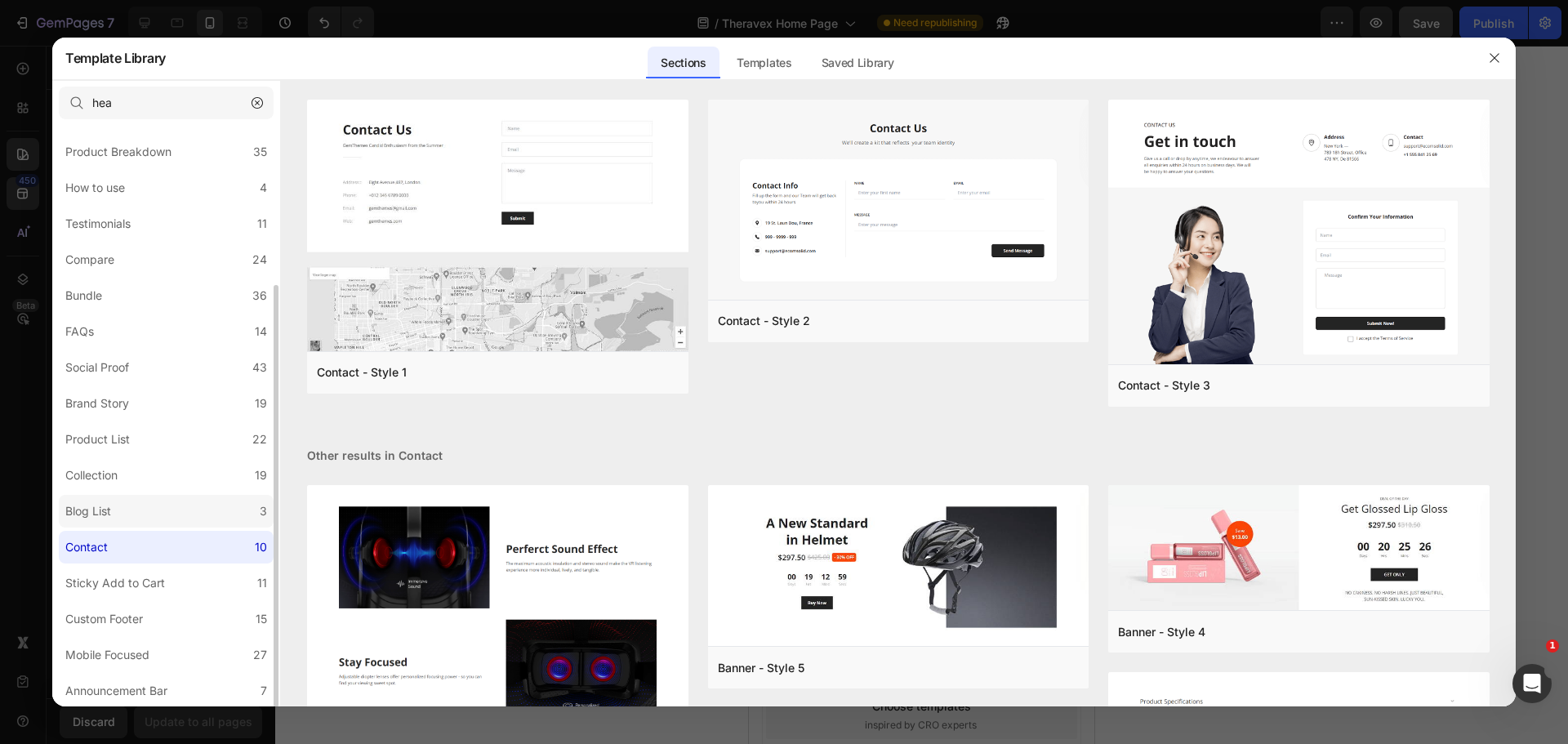
click at [141, 513] on label "Blog List 3" at bounding box center [166, 510] width 215 height 32
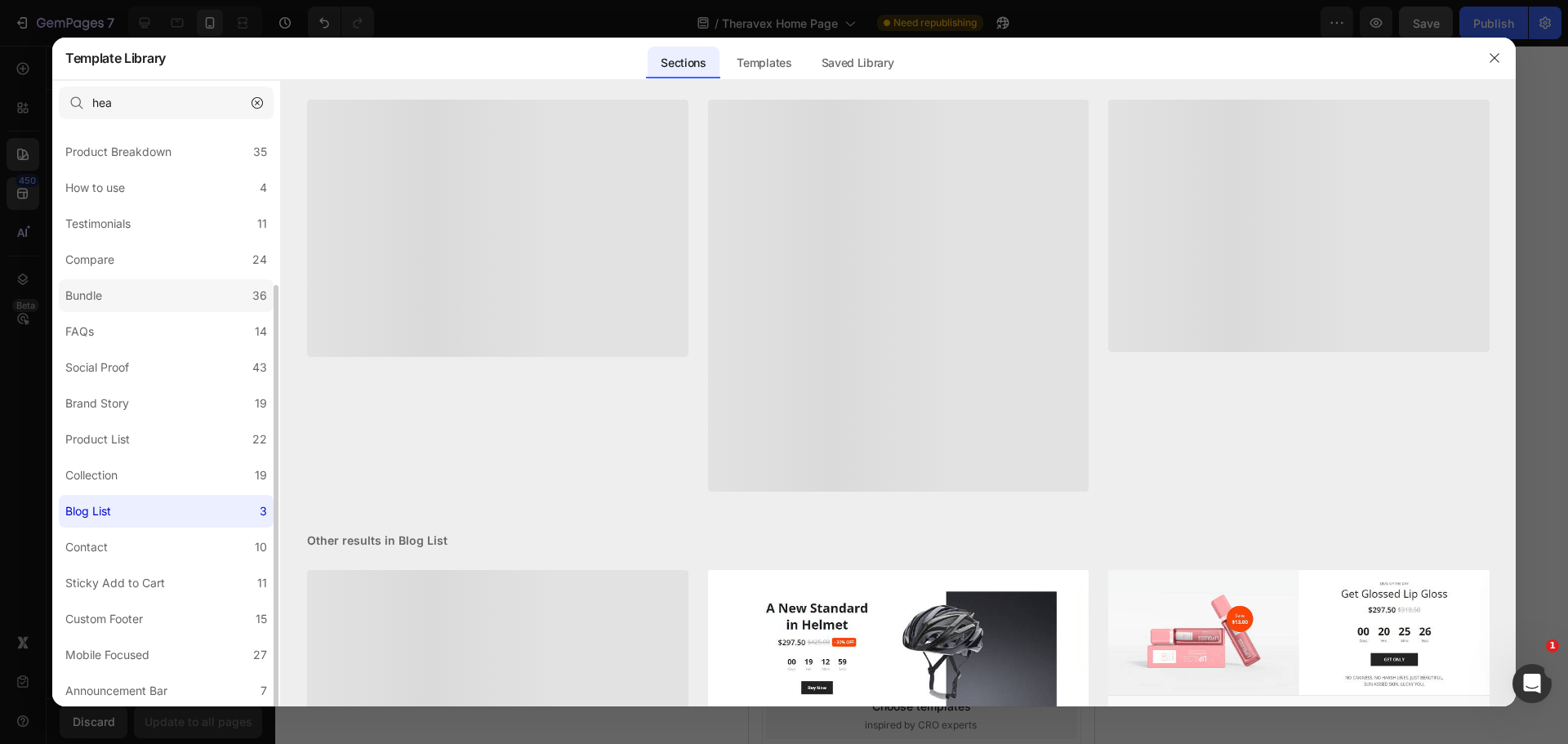
scroll to position [137, 0]
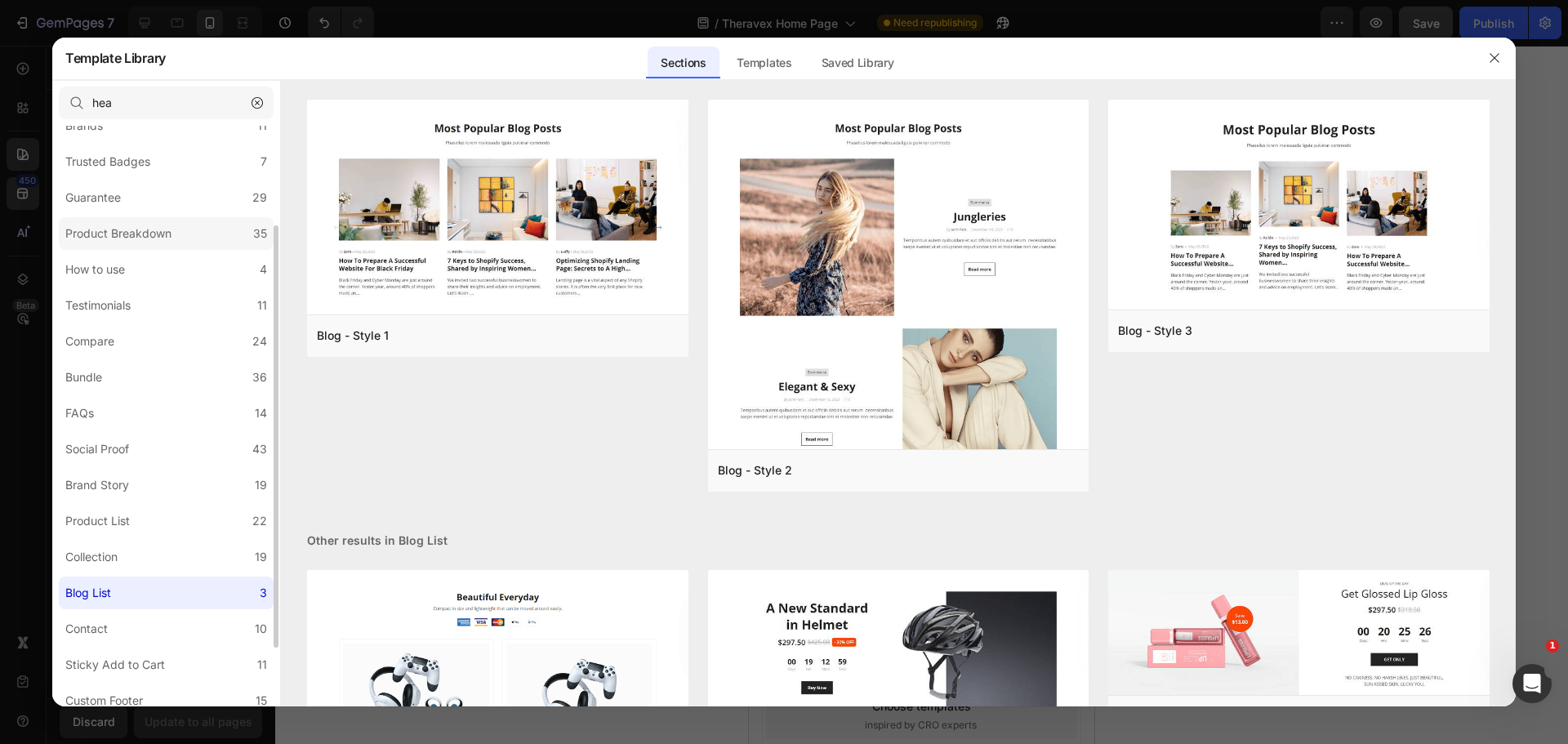
click at [125, 236] on div "Product Breakdown" at bounding box center [118, 234] width 106 height 20
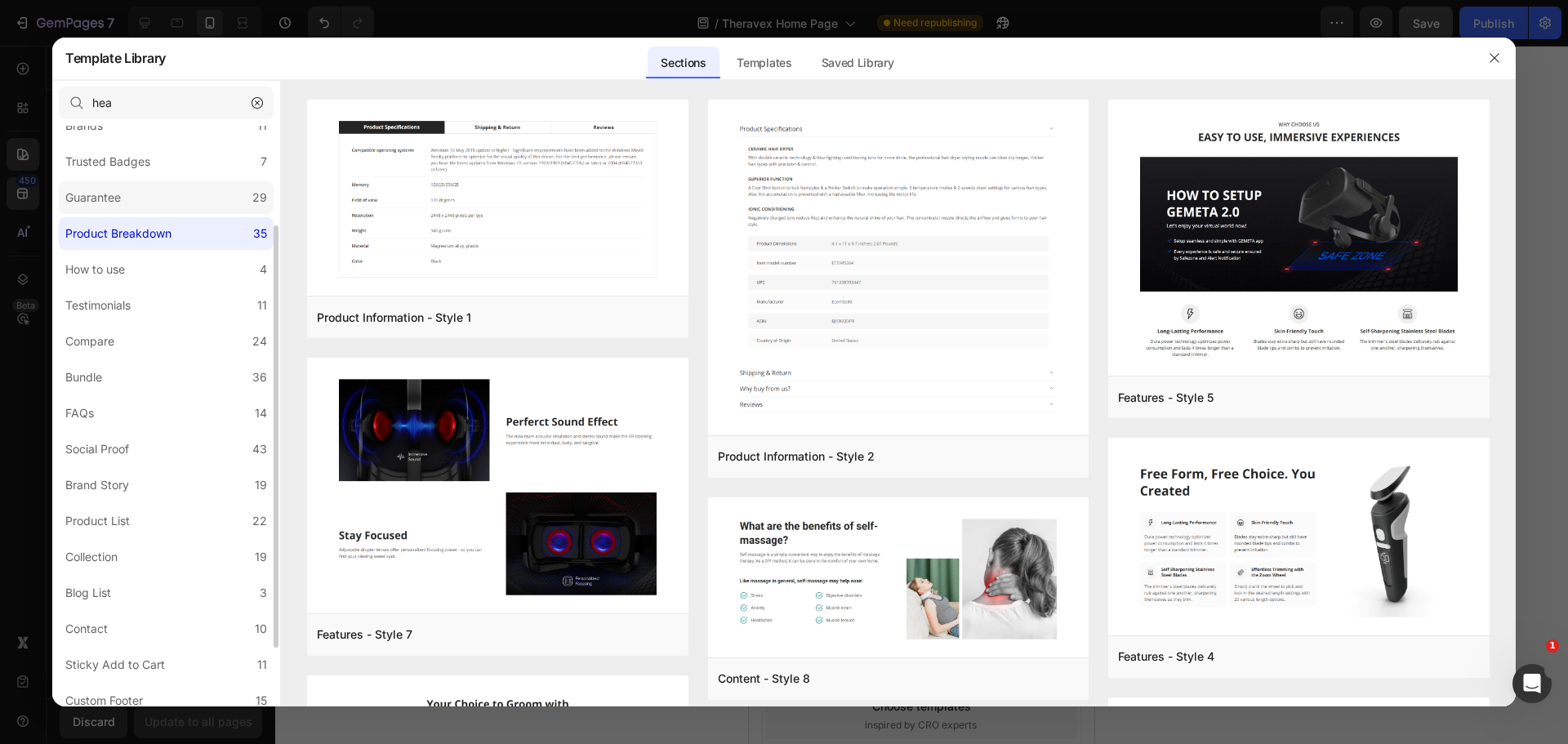
click at [138, 205] on label "Guarantee 29" at bounding box center [166, 197] width 215 height 32
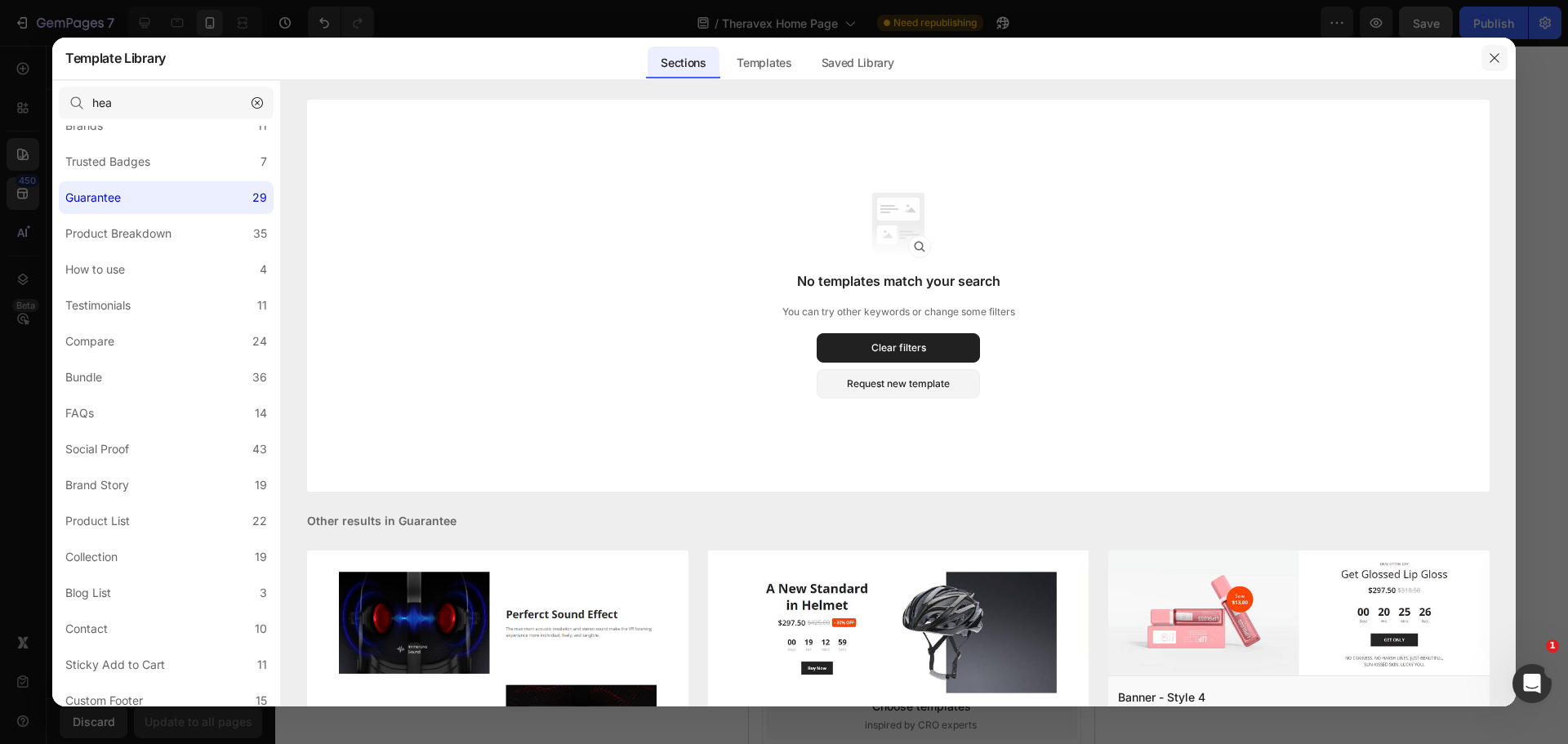
click at [1484, 60] on button "button" at bounding box center [1494, 58] width 26 height 26
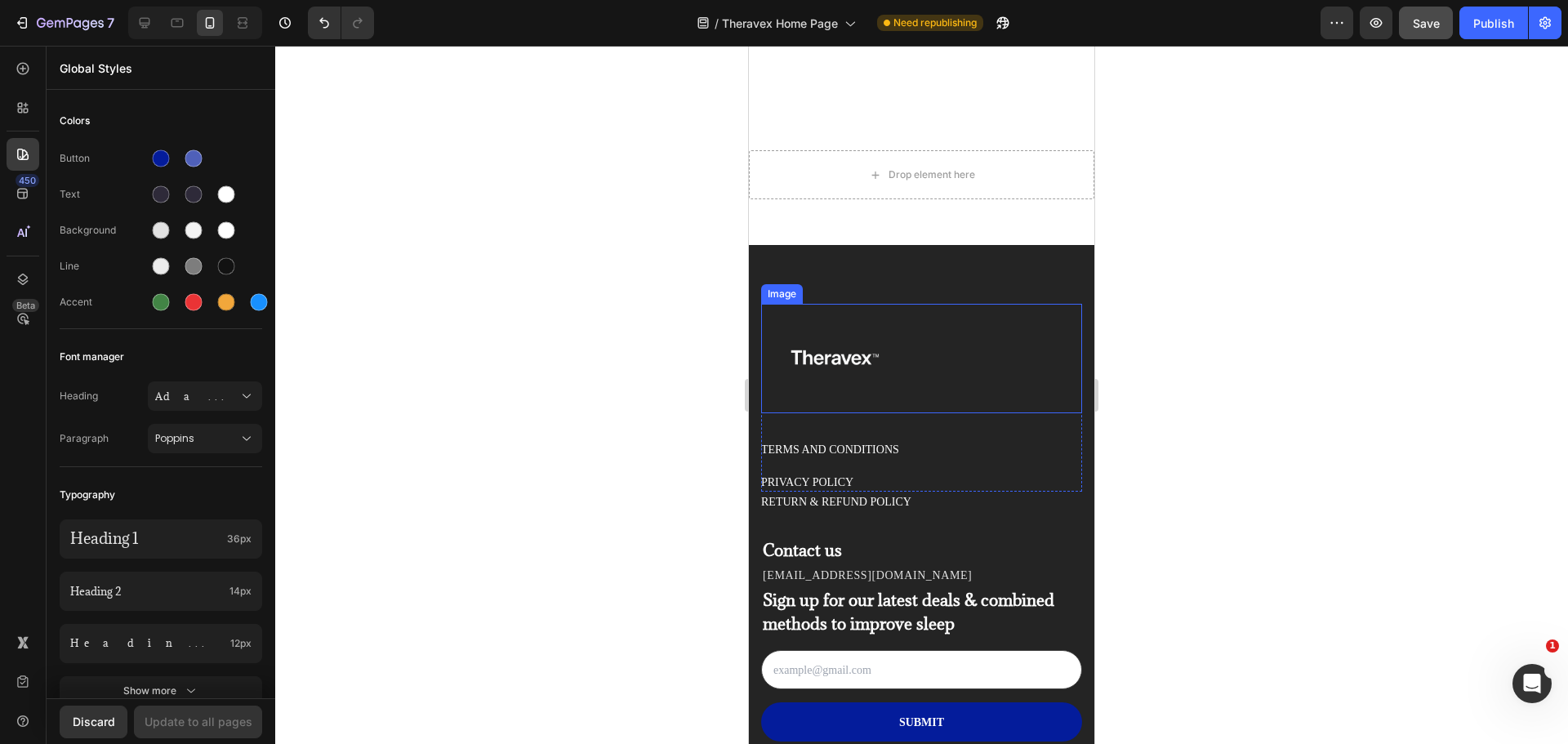
scroll to position [10448, 0]
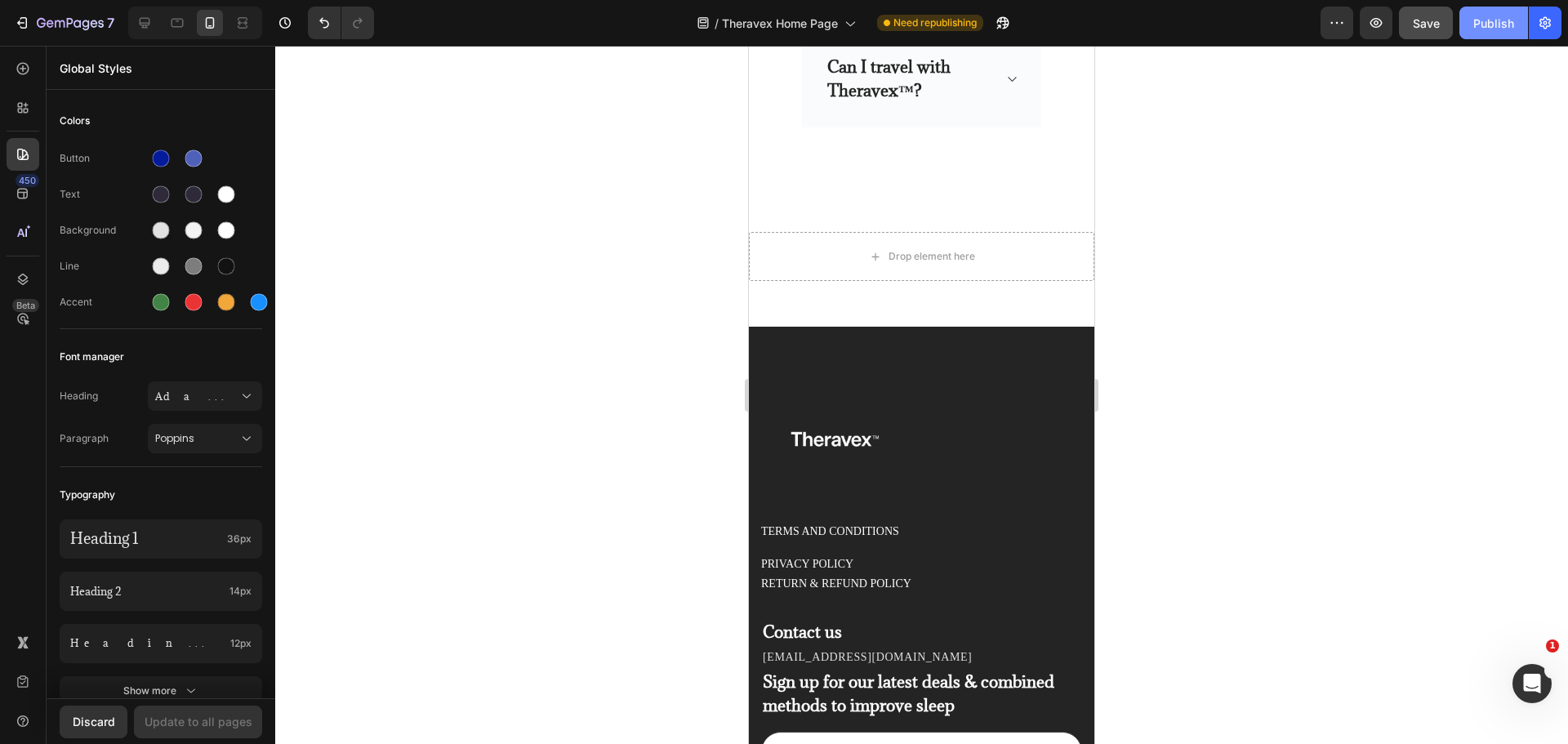
click at [1482, 15] on div "Publish" at bounding box center [1493, 23] width 41 height 17
